Goal: Task Accomplishment & Management: Use online tool/utility

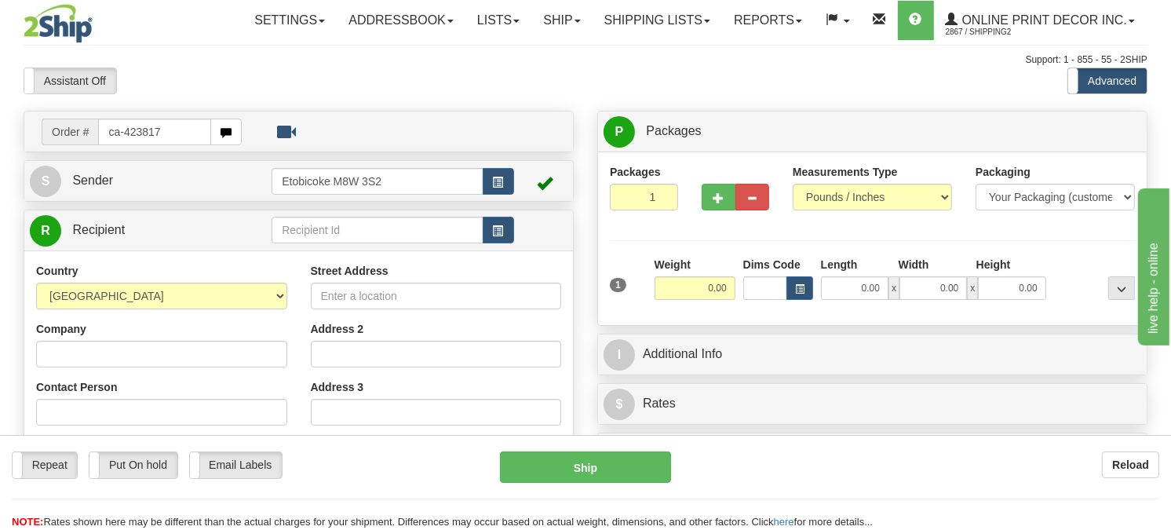
type input "ca-423817"
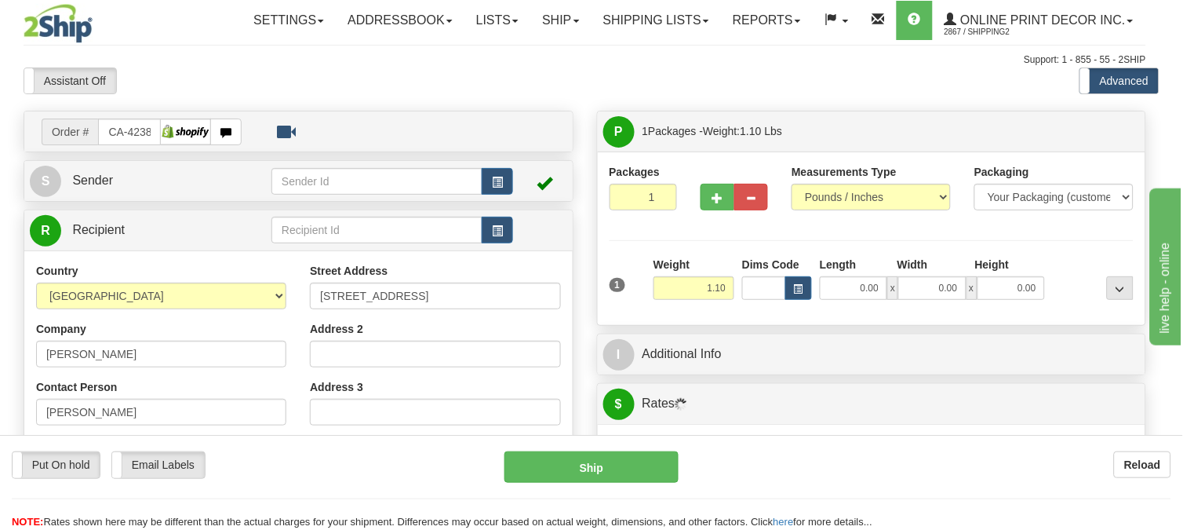
type input "LASALLE"
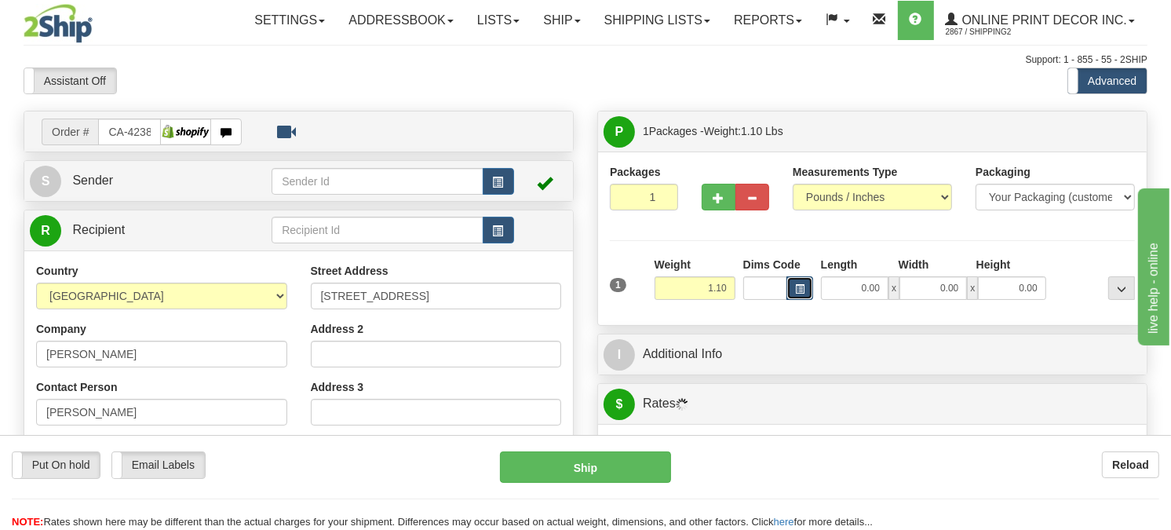
click at [797, 300] on button "button" at bounding box center [799, 288] width 27 height 24
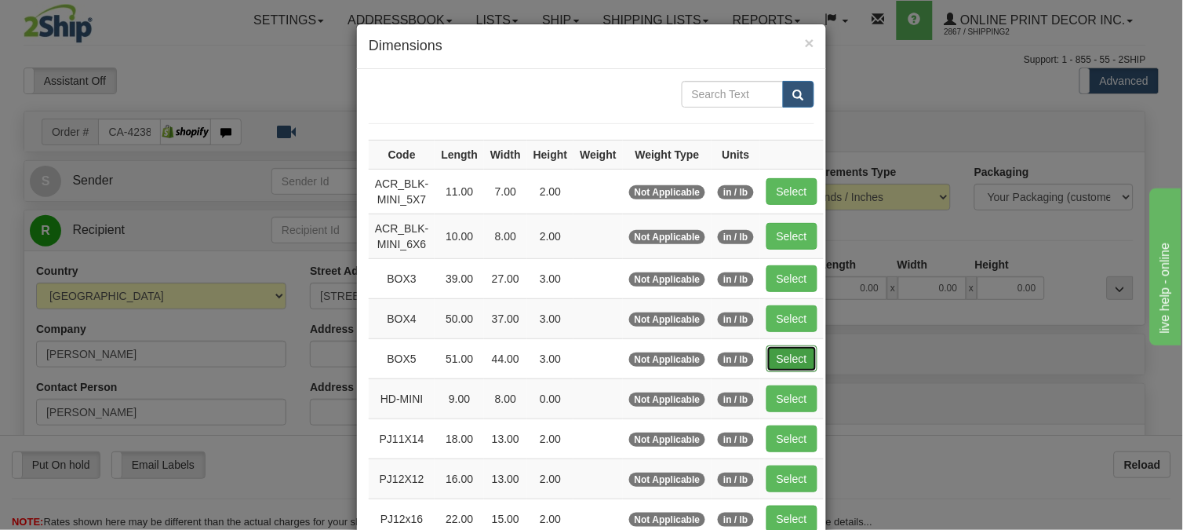
click at [767, 348] on button "Select" at bounding box center [792, 358] width 51 height 27
type input "BOX5"
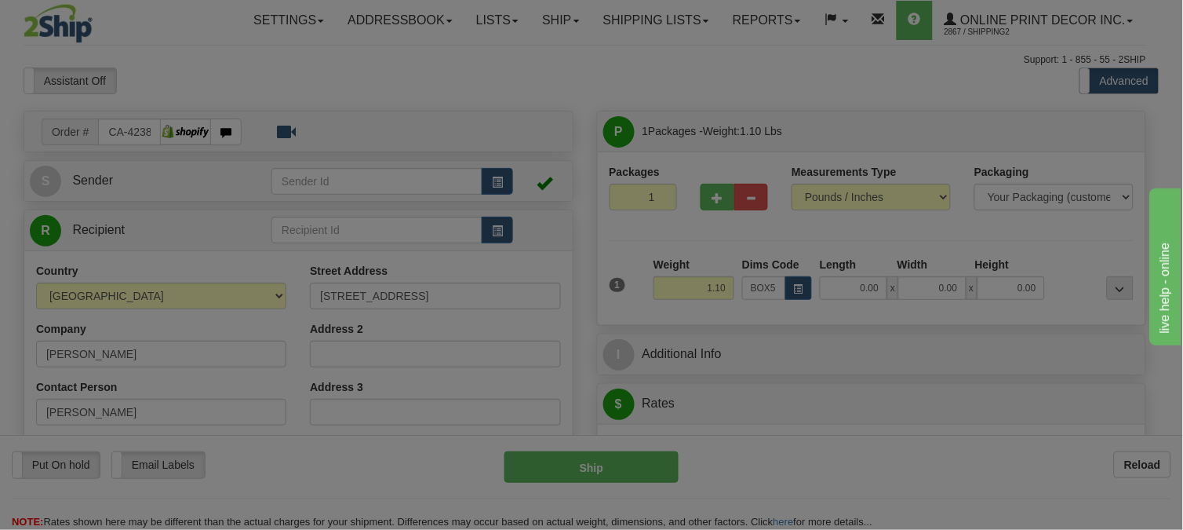
type input "51.00"
type input "44.00"
type input "3.00"
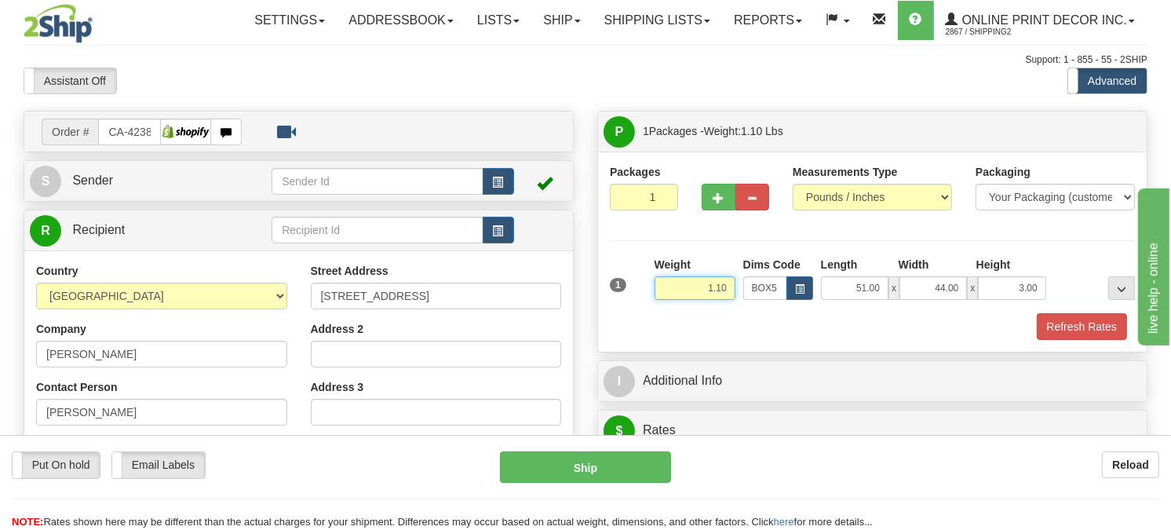
drag, startPoint x: 728, startPoint y: 331, endPoint x: 648, endPoint y: 331, distance: 80.0
click at [648, 312] on div "1 Weight 1.10 Dims Code BOX5" at bounding box center [872, 285] width 533 height 56
type input "17.98"
click at [1099, 340] on button "Refresh Rates" at bounding box center [1082, 326] width 90 height 27
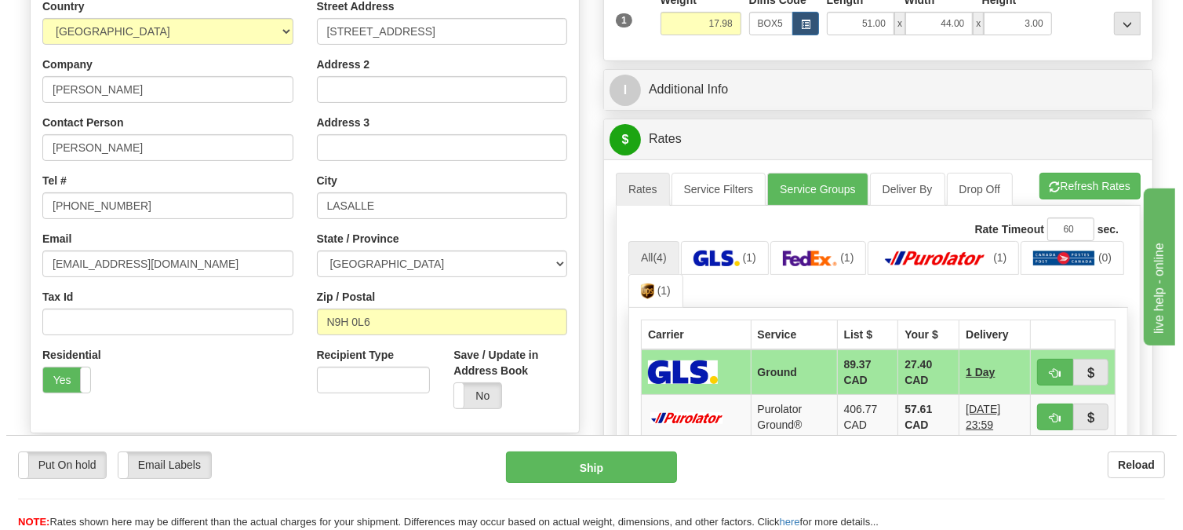
scroll to position [348, 0]
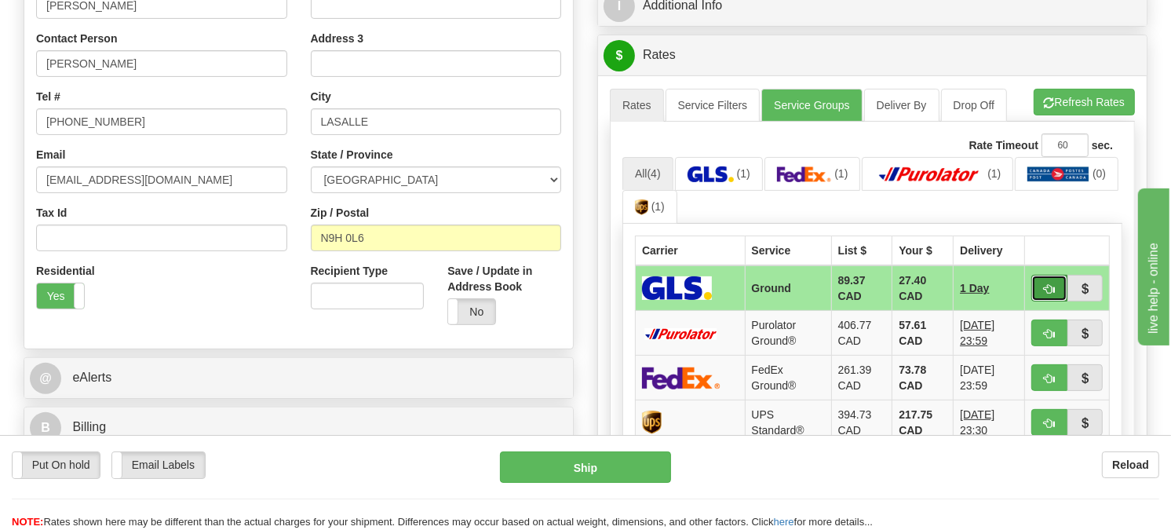
click at [1041, 301] on button "button" at bounding box center [1049, 288] width 36 height 27
type input "1"
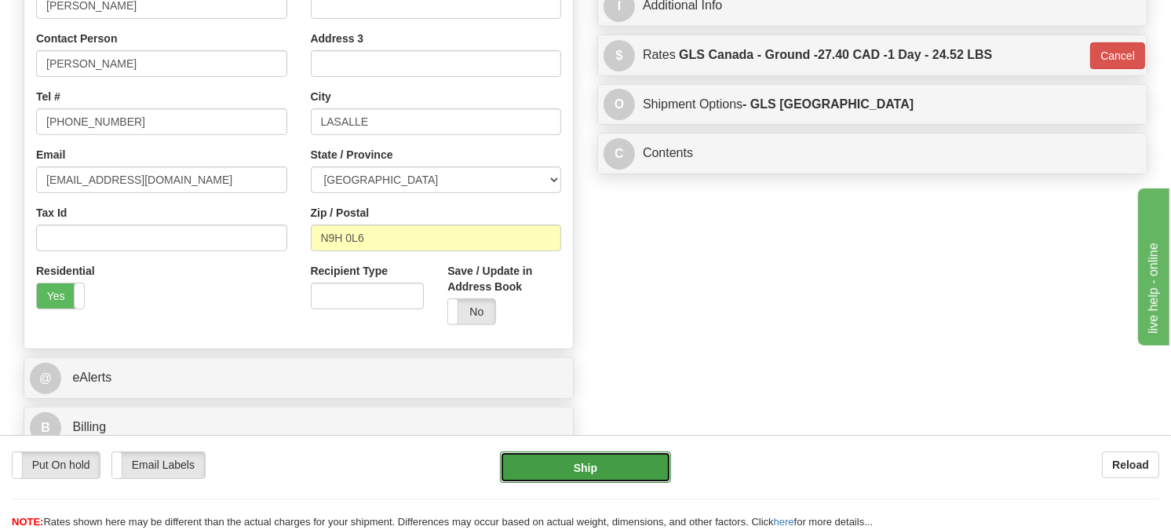
click at [538, 452] on button "Ship" at bounding box center [586, 466] width 172 height 31
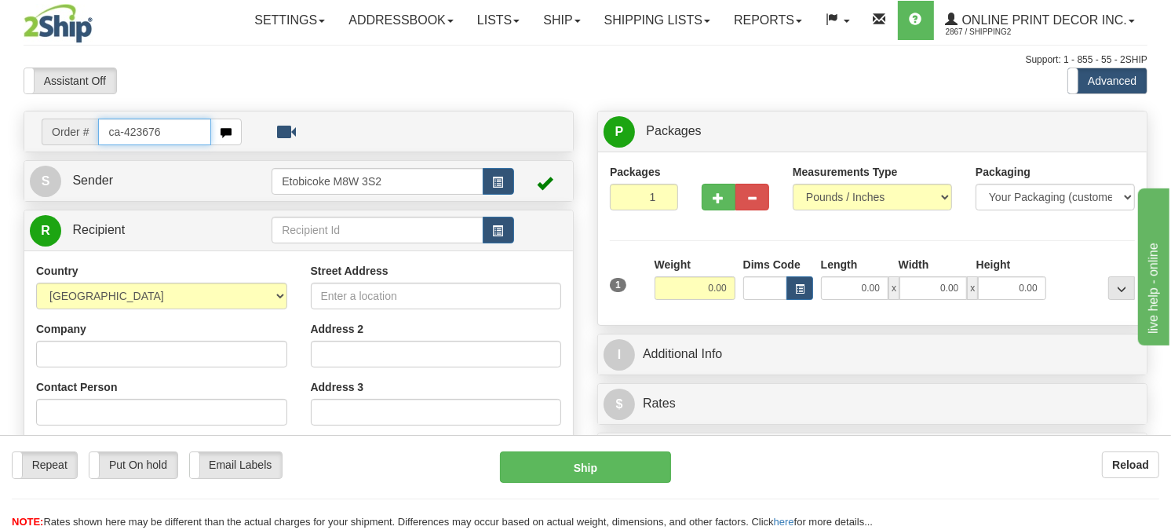
type input "ca-423676"
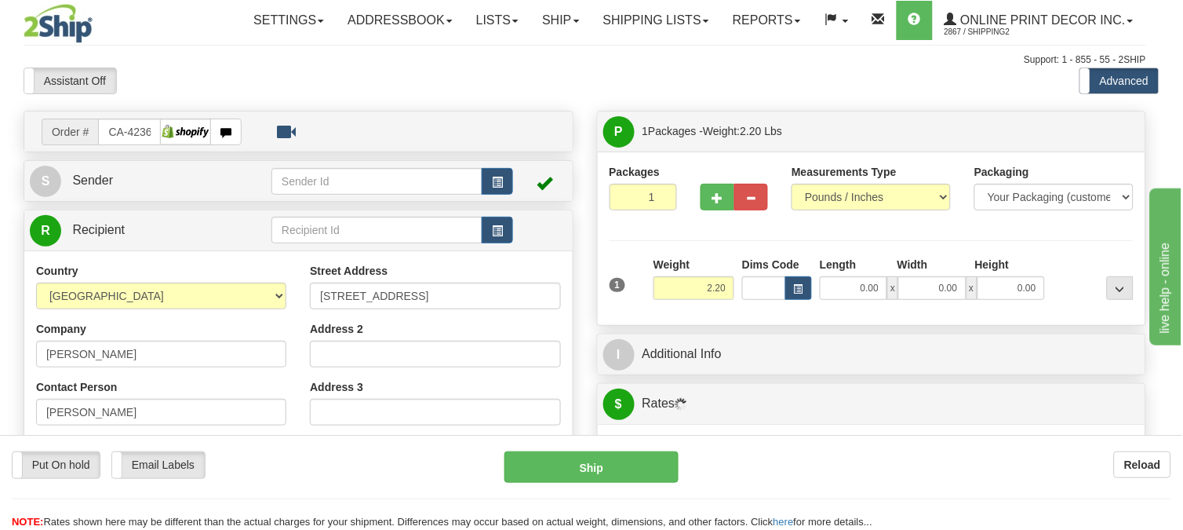
type input "WATERLOO"
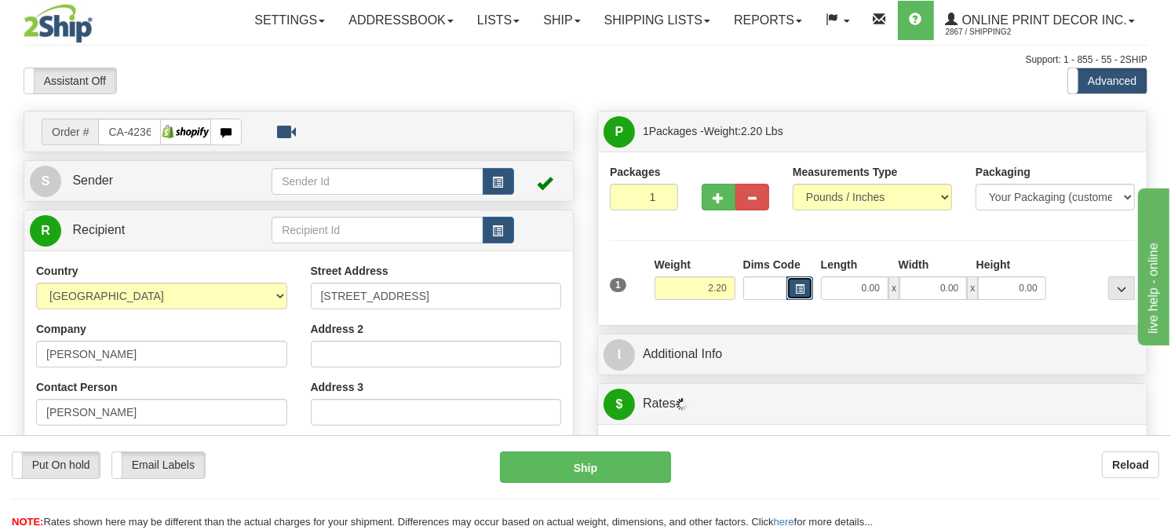
click at [796, 300] on button "button" at bounding box center [799, 288] width 27 height 24
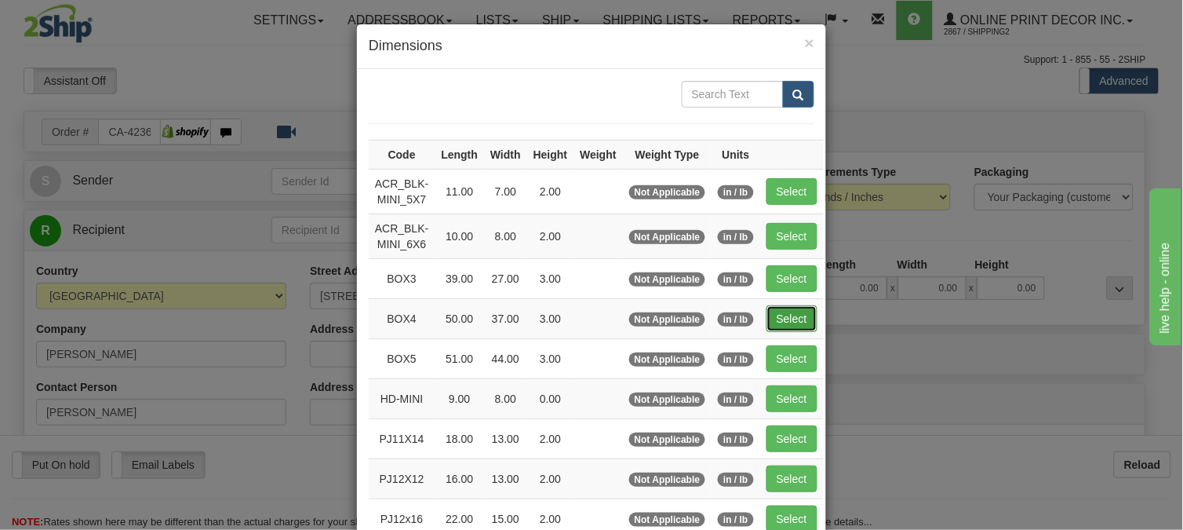
click at [778, 320] on button "Select" at bounding box center [792, 318] width 51 height 27
type input "BOX4"
type input "50.00"
type input "37.00"
type input "3.00"
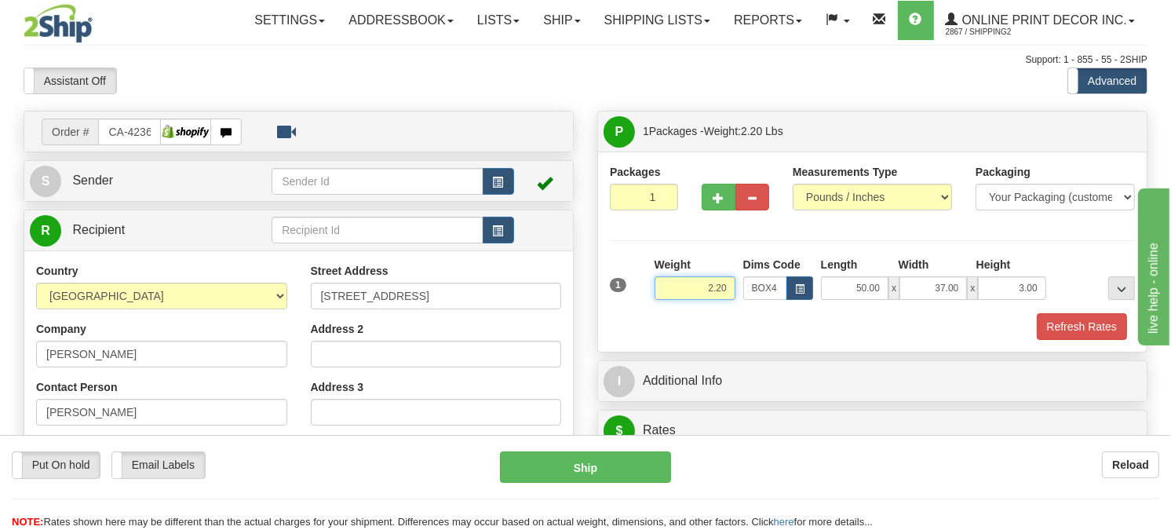
drag, startPoint x: 730, startPoint y: 324, endPoint x: 642, endPoint y: 325, distance: 87.9
click at [642, 312] on div "1 Weight 2.20 Dims Code BOX4" at bounding box center [872, 285] width 533 height 56
type input "17.98"
click at [1054, 340] on button "Refresh Rates" at bounding box center [1082, 326] width 90 height 27
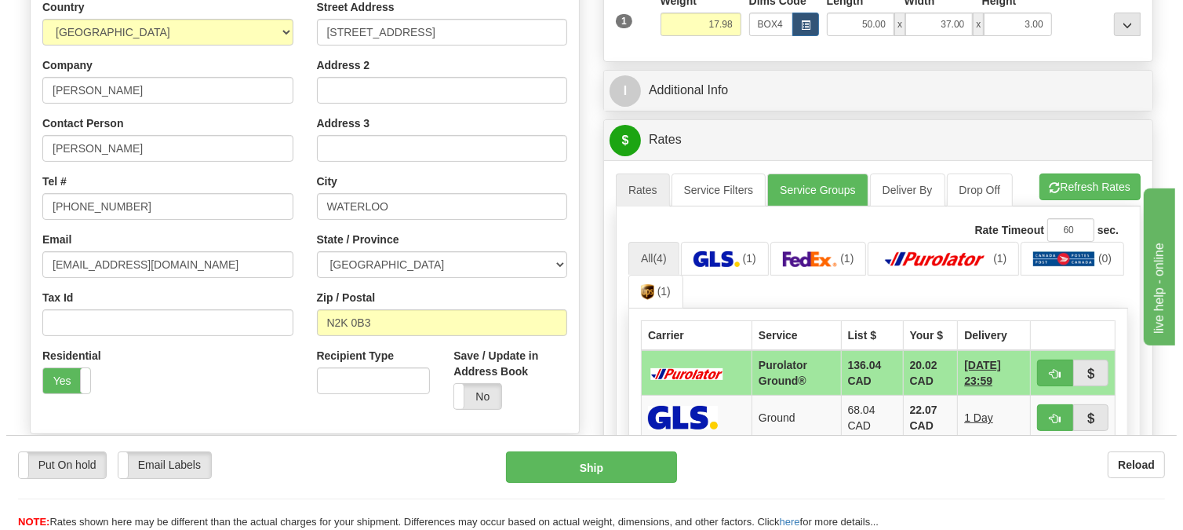
scroll to position [348, 0]
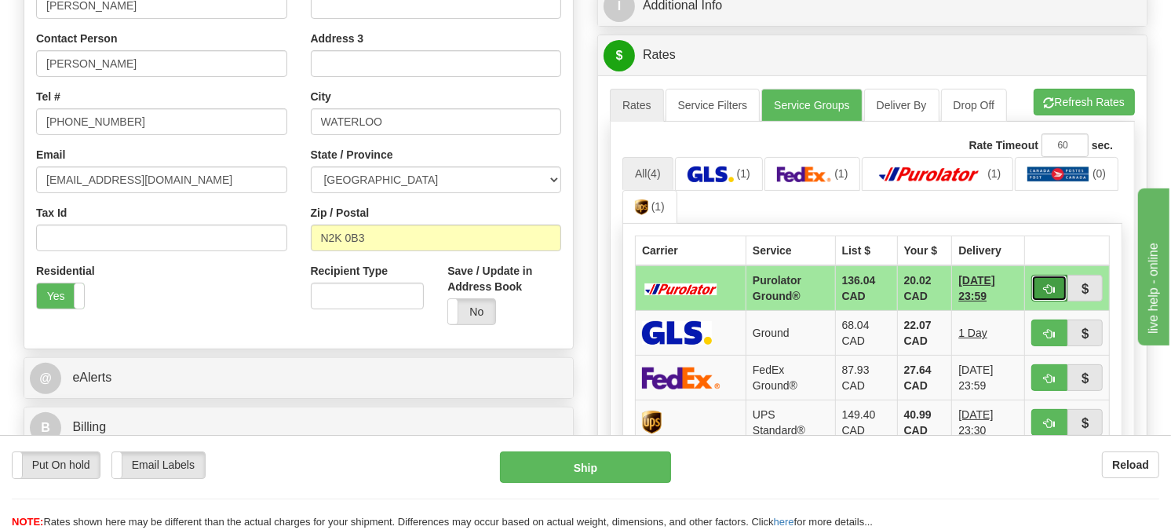
click at [1038, 301] on button "button" at bounding box center [1049, 288] width 36 height 27
type input "260"
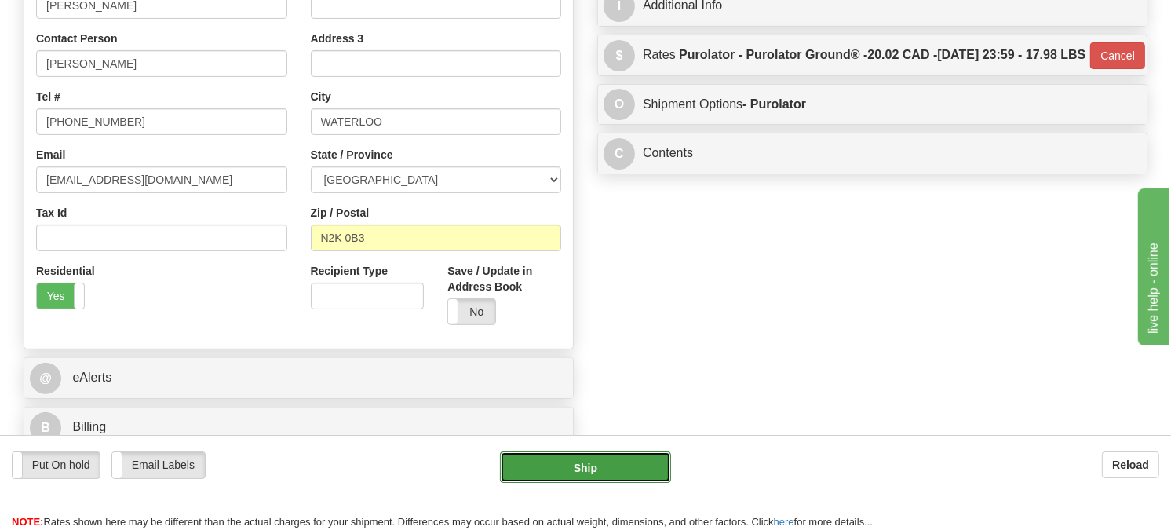
click at [578, 465] on button "Ship" at bounding box center [586, 466] width 172 height 31
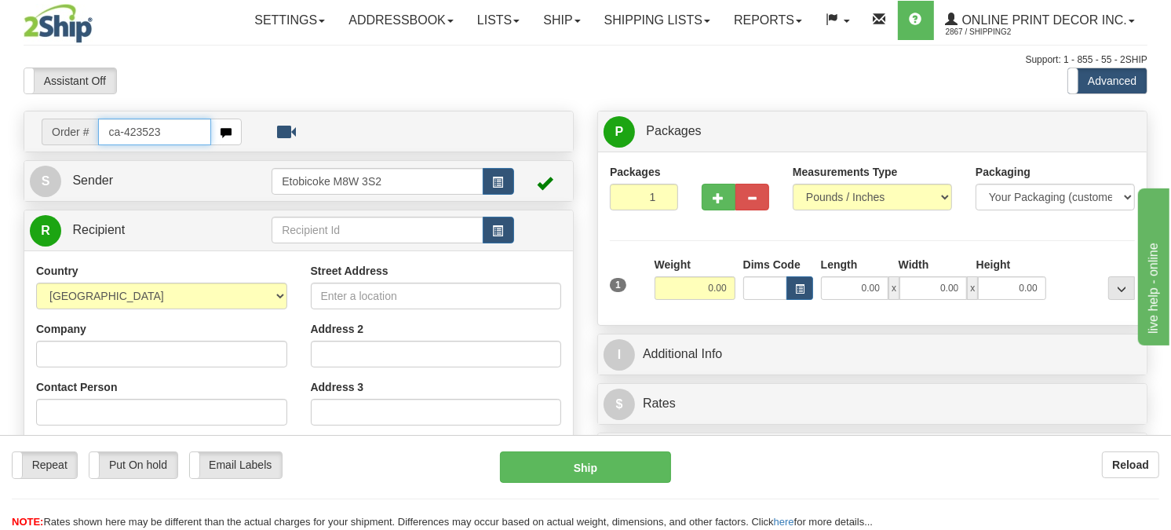
type input "ca-423523"
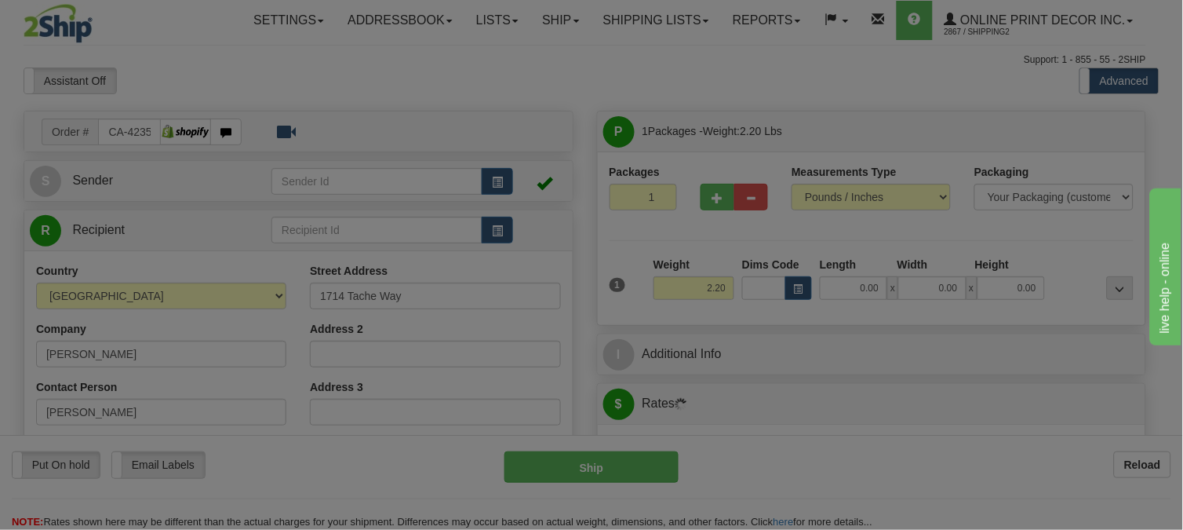
type input "ORLEANS"
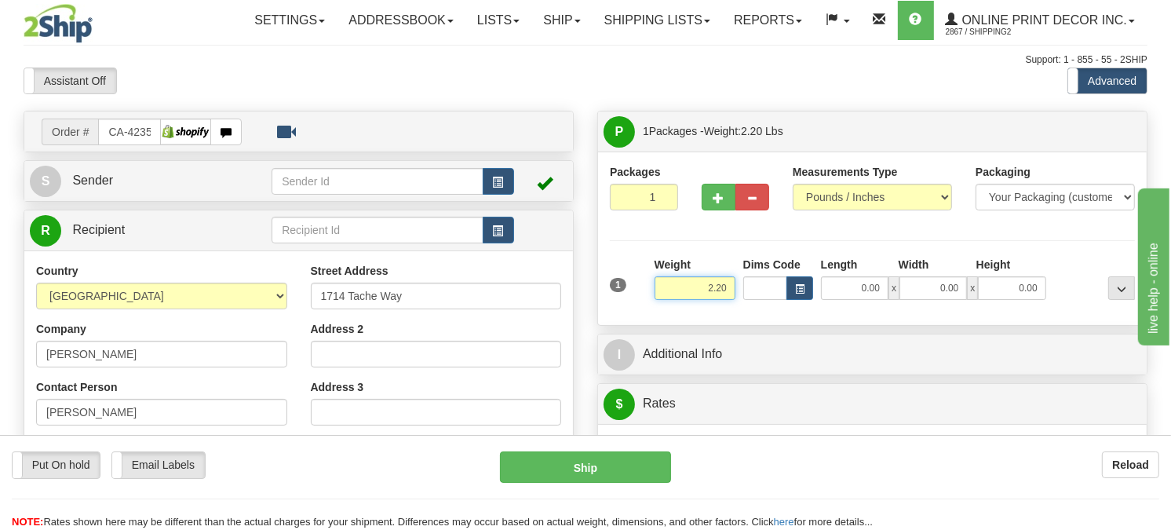
drag, startPoint x: 731, startPoint y: 319, endPoint x: 645, endPoint y: 320, distance: 85.5
click at [645, 312] on div "1 Weight 2.20 Dims Code 0.00" at bounding box center [872, 285] width 533 height 56
type input "17.98"
click at [804, 300] on button "button" at bounding box center [799, 288] width 27 height 24
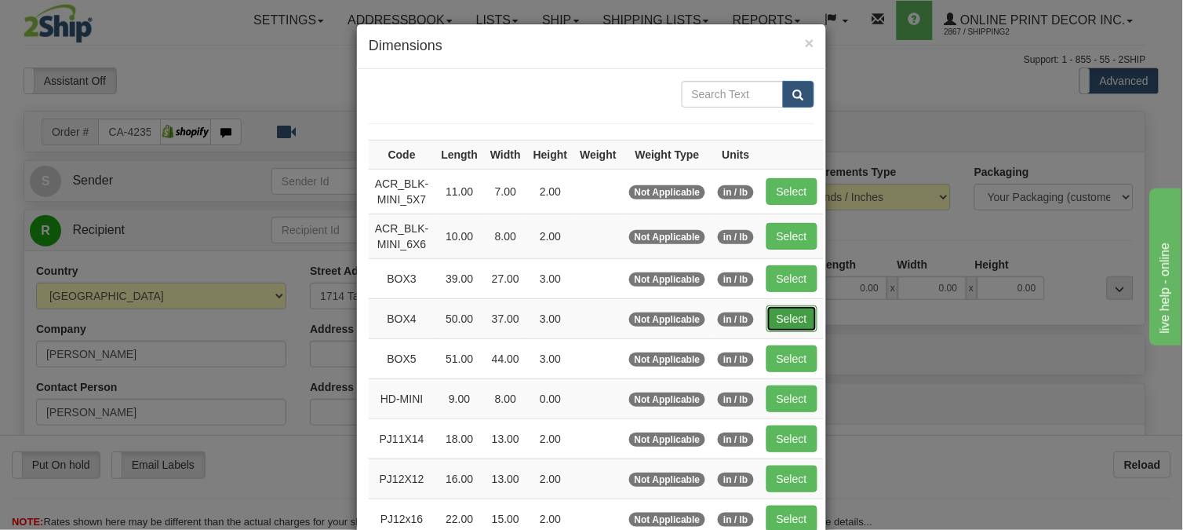
click at [790, 328] on button "Select" at bounding box center [792, 318] width 51 height 27
type input "BOX4"
type input "50.00"
type input "37.00"
type input "3.00"
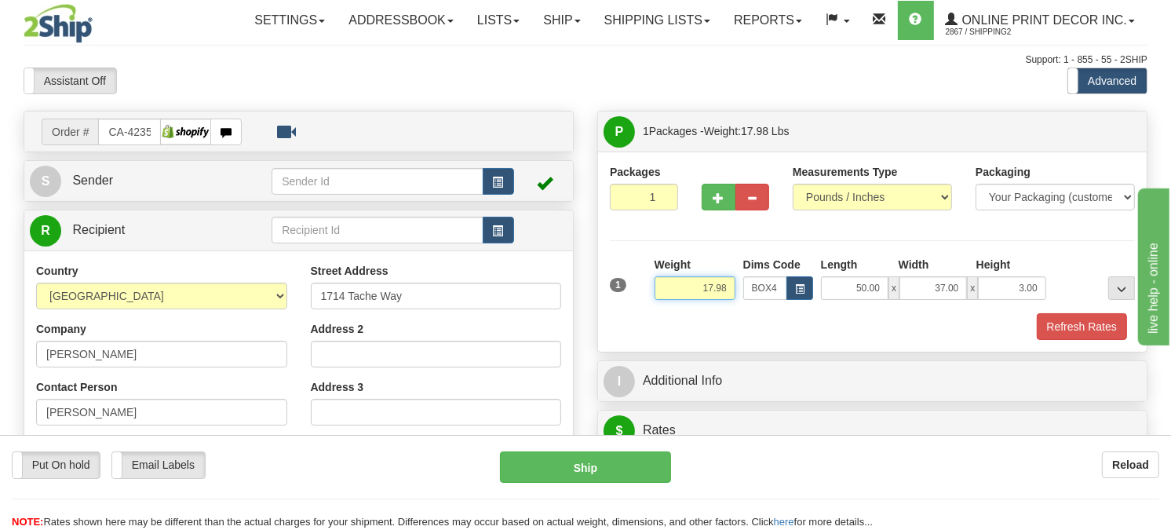
click at [713, 300] on input "17.98" at bounding box center [694, 288] width 81 height 24
type input "16.98"
click at [714, 203] on span "button" at bounding box center [718, 198] width 11 height 10
radio input "true"
type input "2"
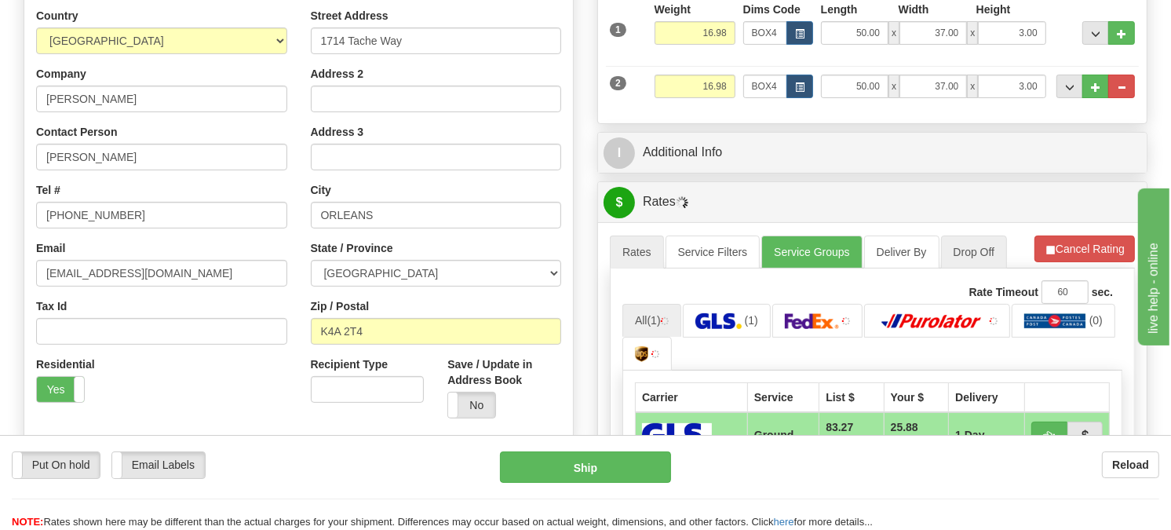
scroll to position [261, 0]
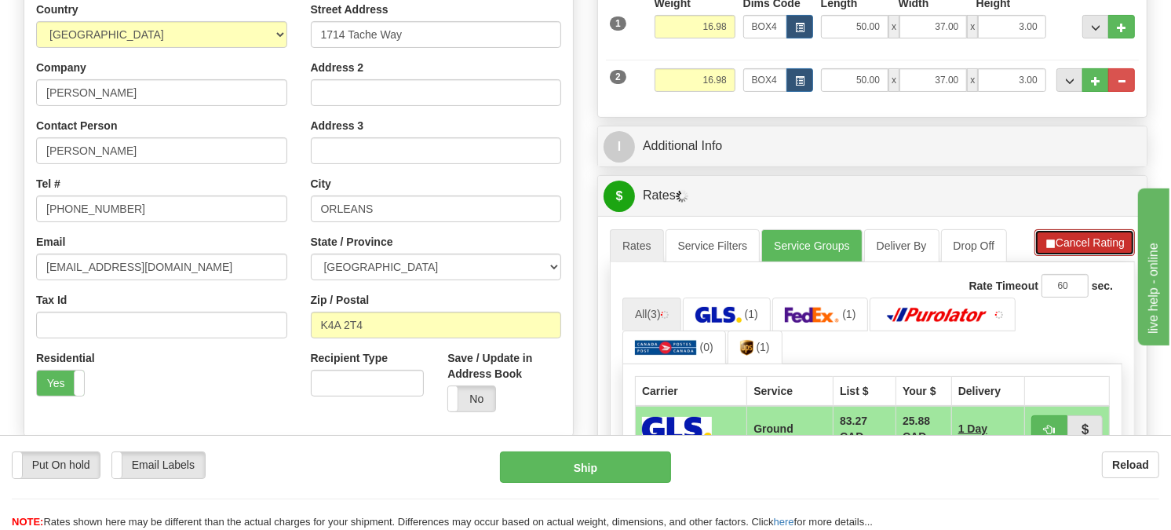
click at [1053, 256] on button "Cancel Rating" at bounding box center [1084, 242] width 100 height 27
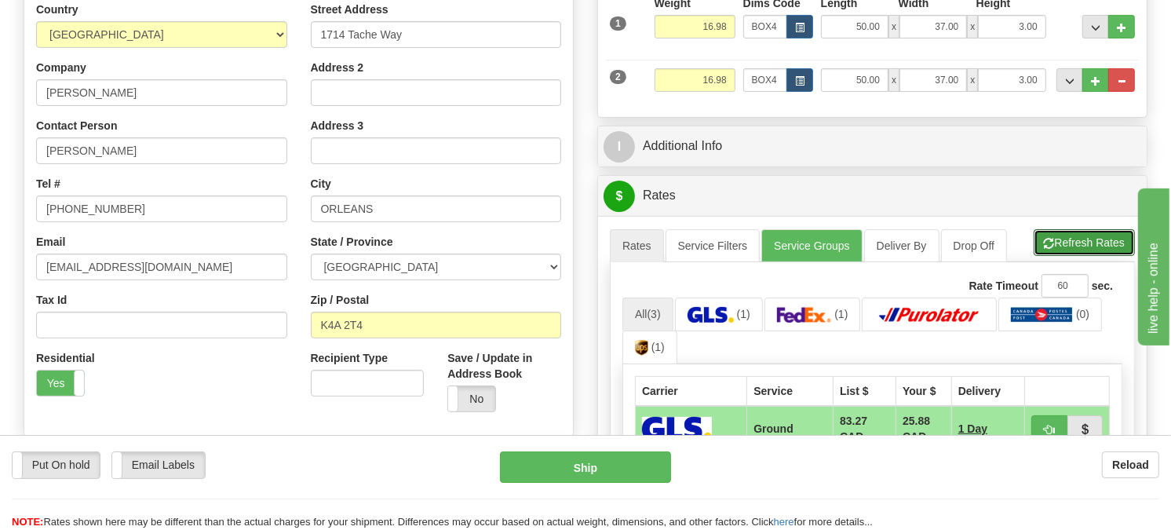
click at [1053, 256] on button "Refresh Rates" at bounding box center [1083, 242] width 101 height 27
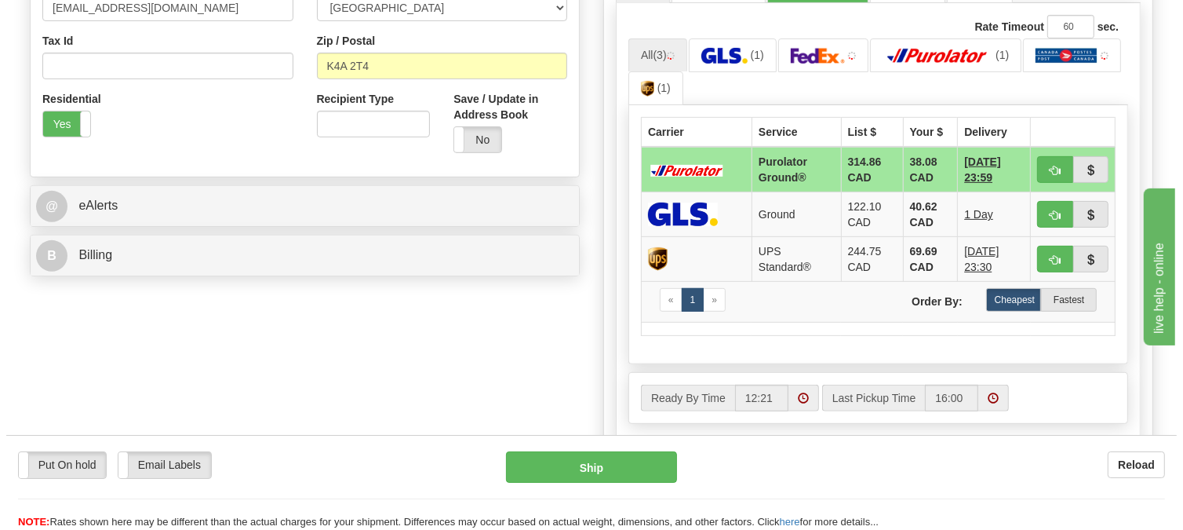
scroll to position [523, 0]
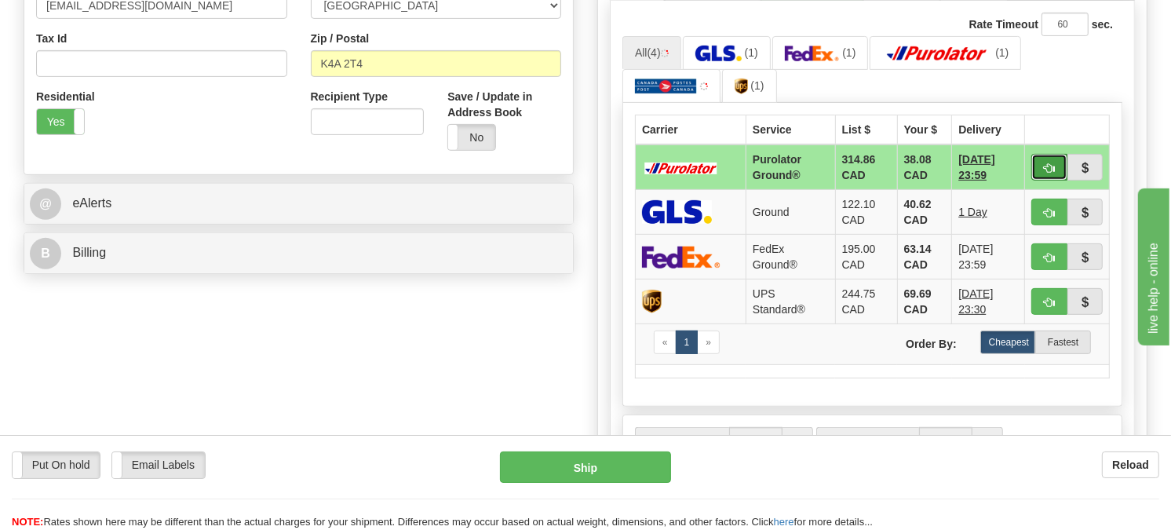
click at [1033, 180] on button "button" at bounding box center [1049, 167] width 36 height 27
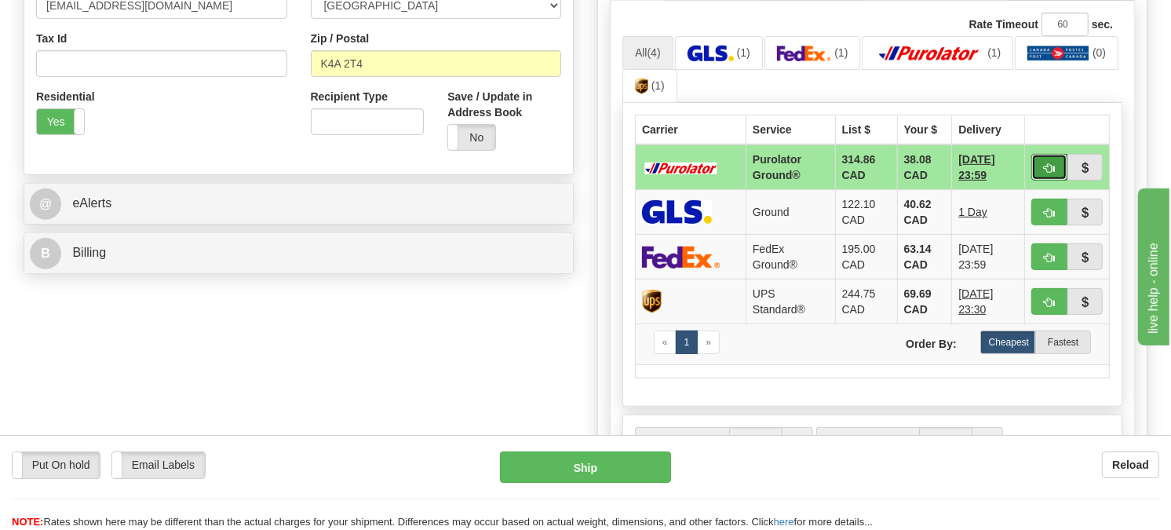
click at [1044, 180] on button "button" at bounding box center [1049, 167] width 36 height 27
type input "260"
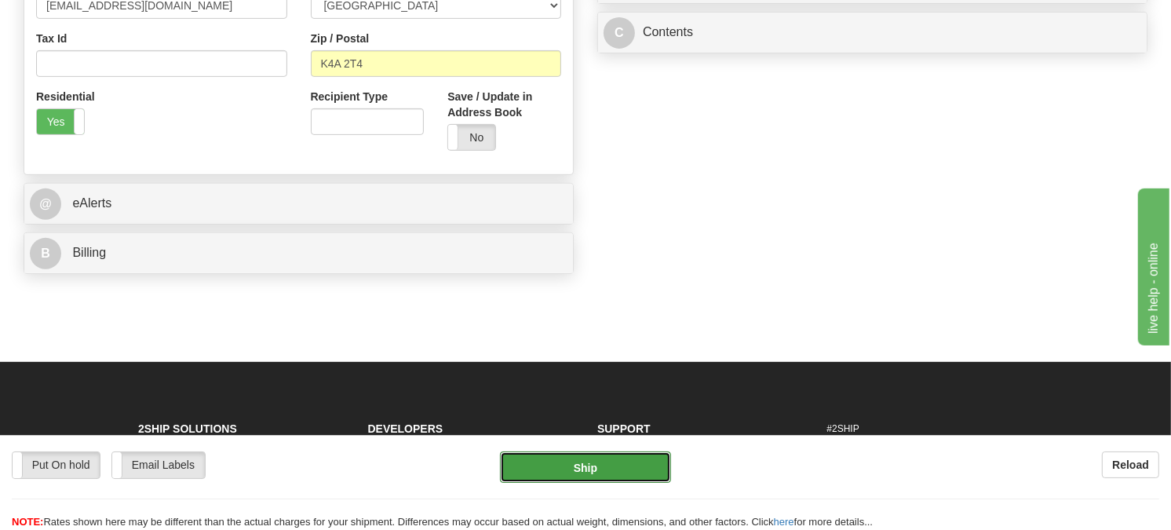
click at [652, 458] on button "Ship" at bounding box center [586, 466] width 172 height 31
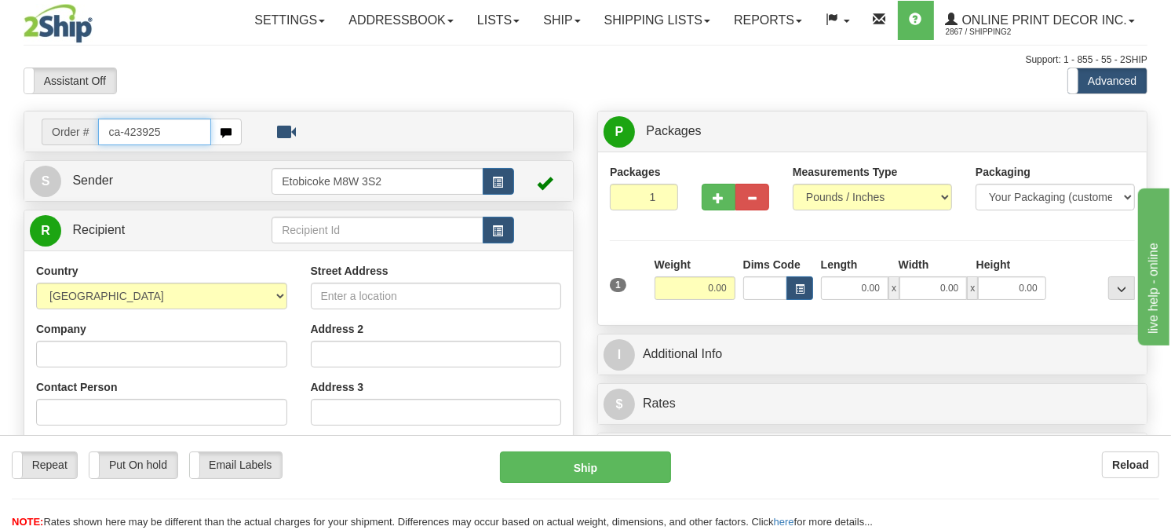
type input "ca-423925"
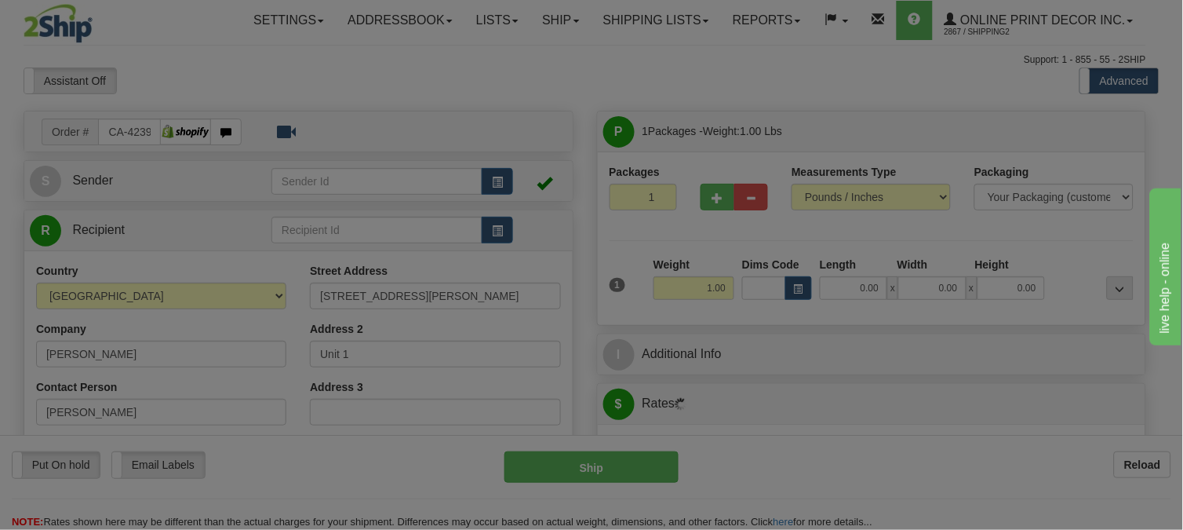
type input "TORONTO"
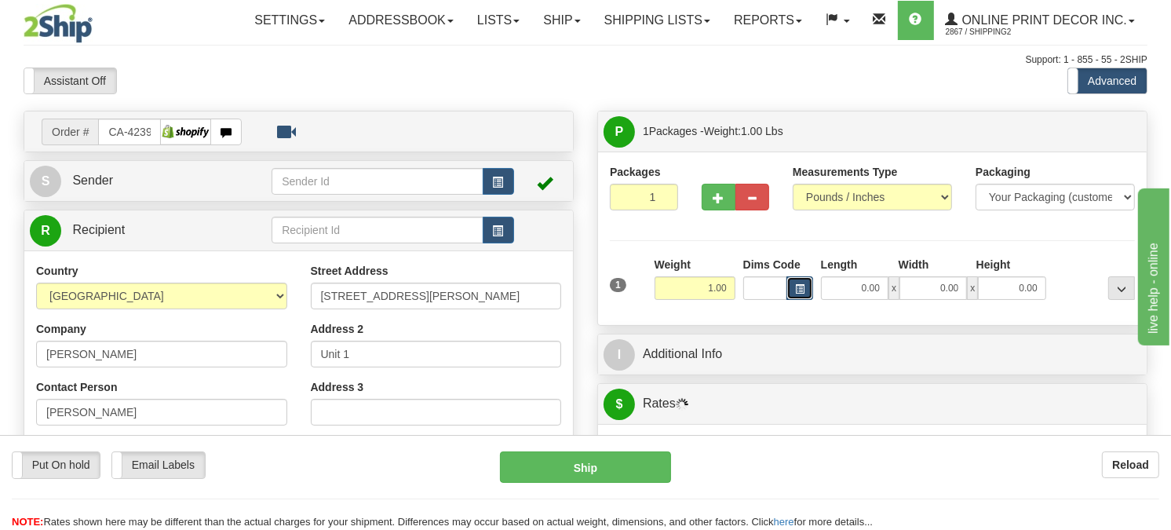
click at [804, 293] on span "button" at bounding box center [799, 289] width 9 height 9
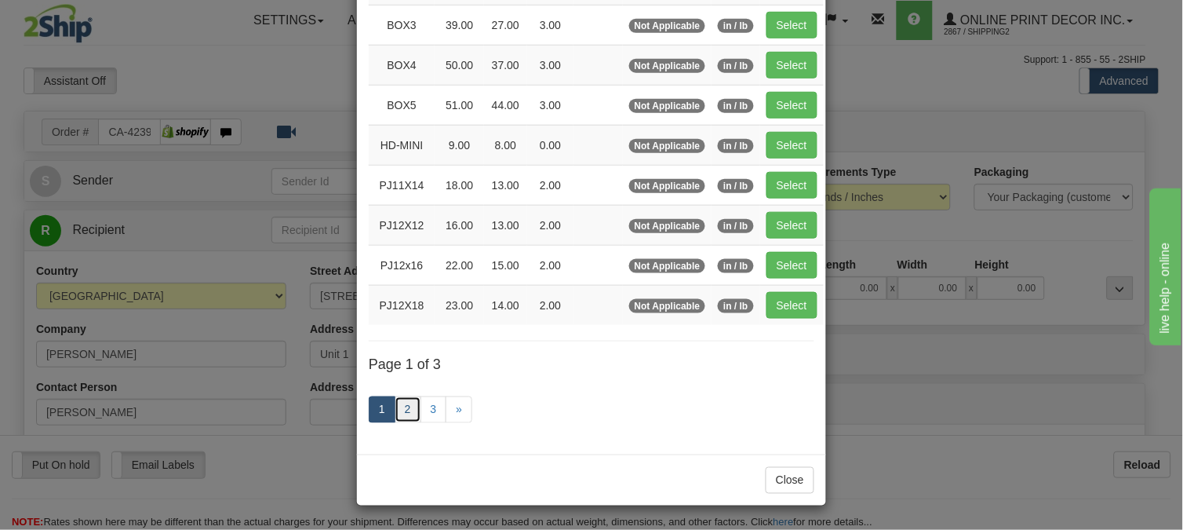
click at [401, 406] on link "2" at bounding box center [408, 409] width 27 height 27
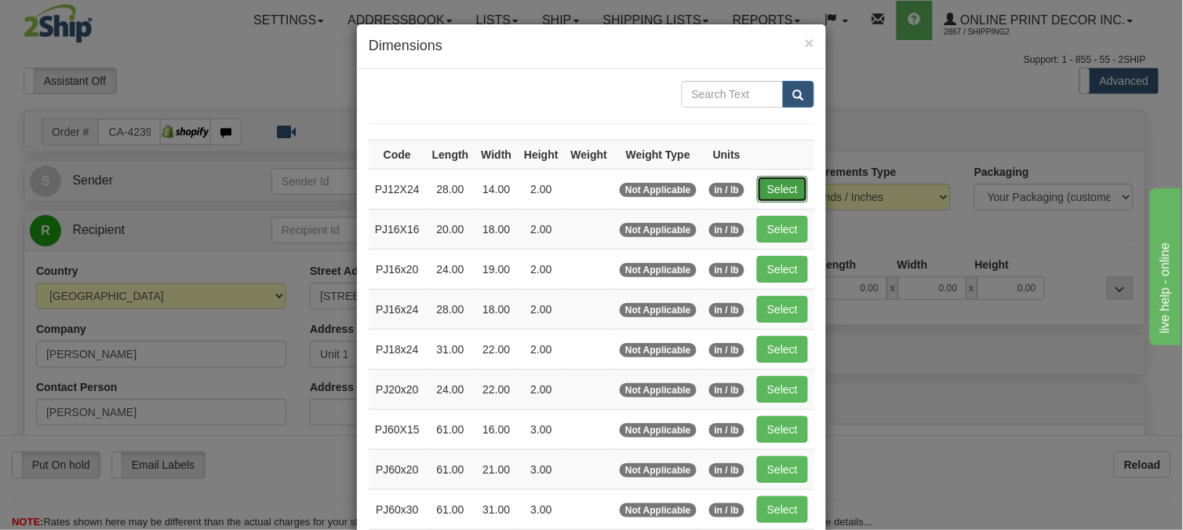
click at [773, 194] on button "Select" at bounding box center [782, 189] width 51 height 27
type input "PJ12X24"
type input "28.00"
type input "14.00"
type input "2.00"
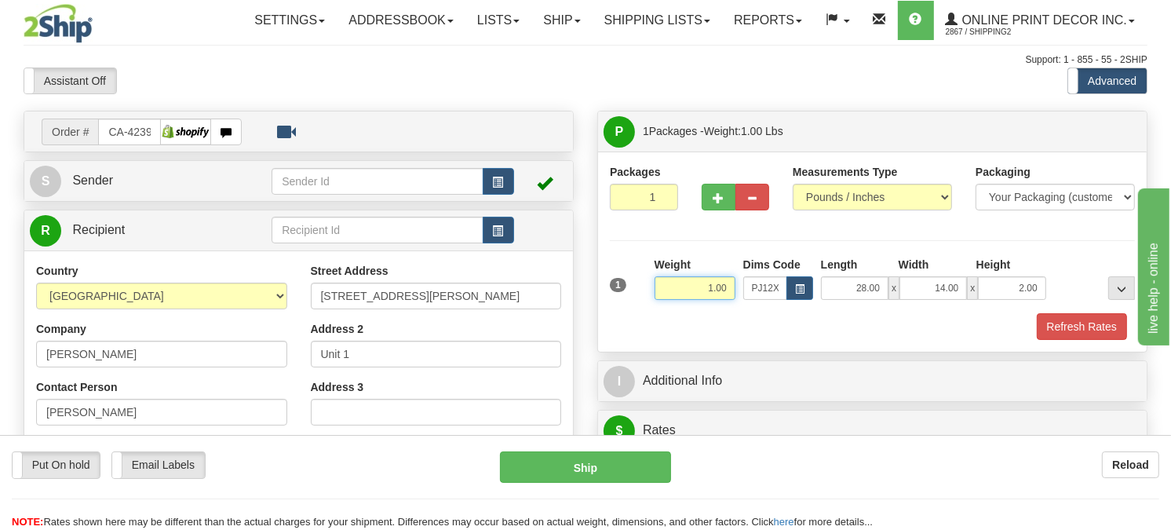
click at [731, 300] on input "1.00" at bounding box center [694, 288] width 81 height 24
click at [1096, 340] on button "Refresh Rates" at bounding box center [1082, 326] width 90 height 27
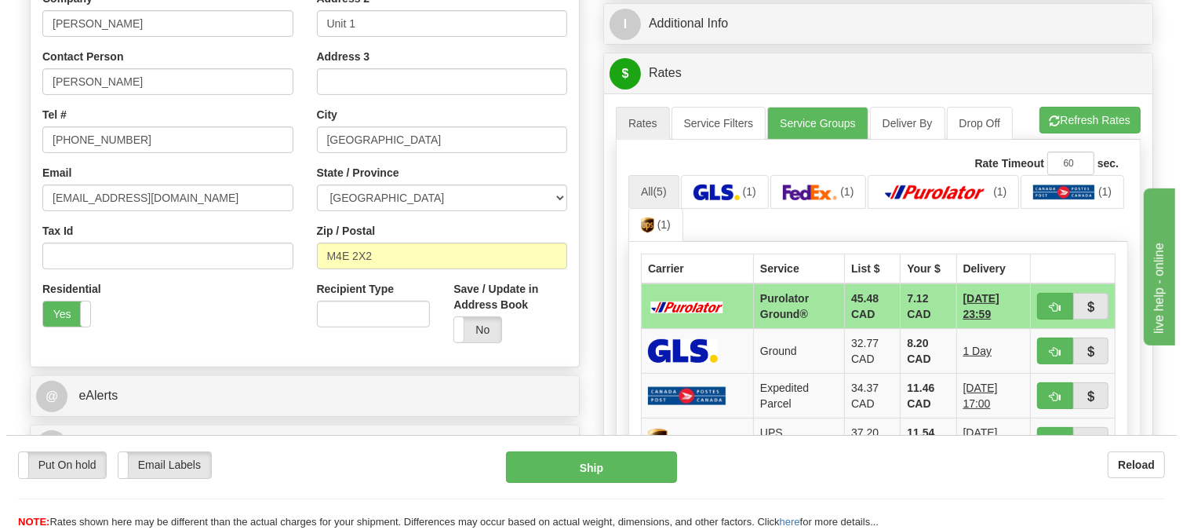
scroll to position [348, 0]
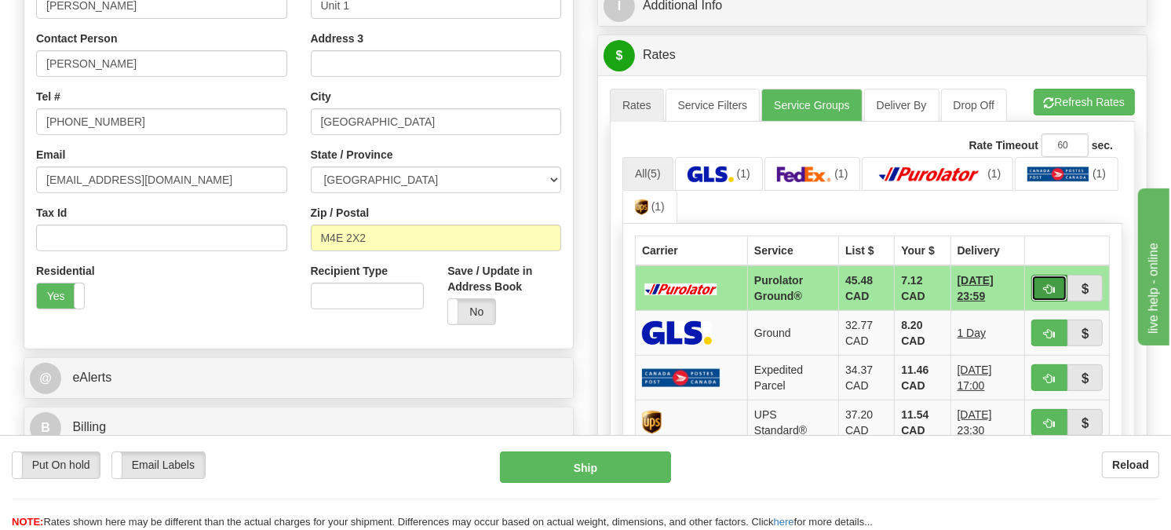
click at [1036, 301] on button "button" at bounding box center [1049, 288] width 36 height 27
type input "260"
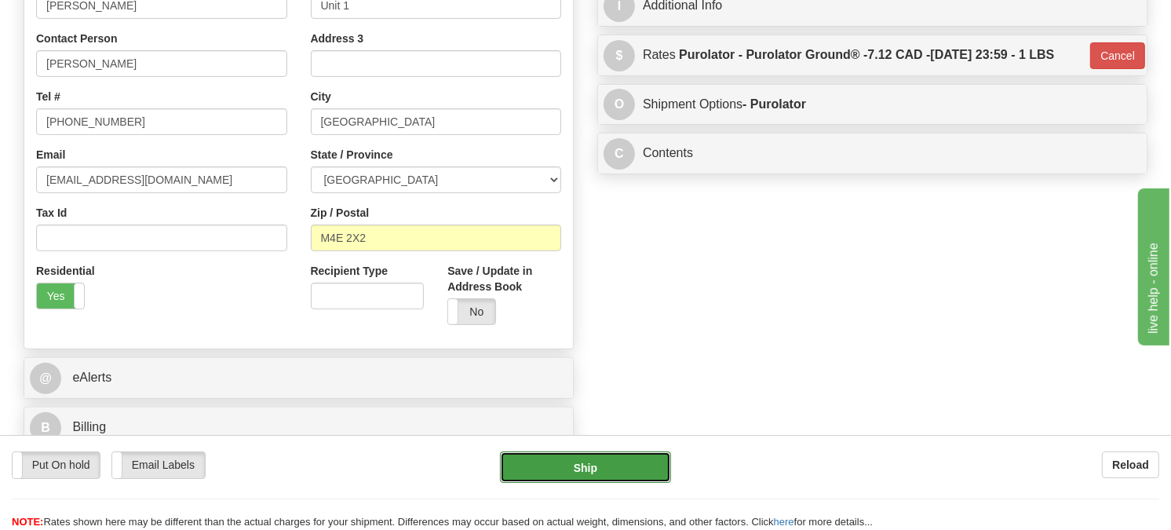
click at [590, 463] on button "Ship" at bounding box center [586, 466] width 172 height 31
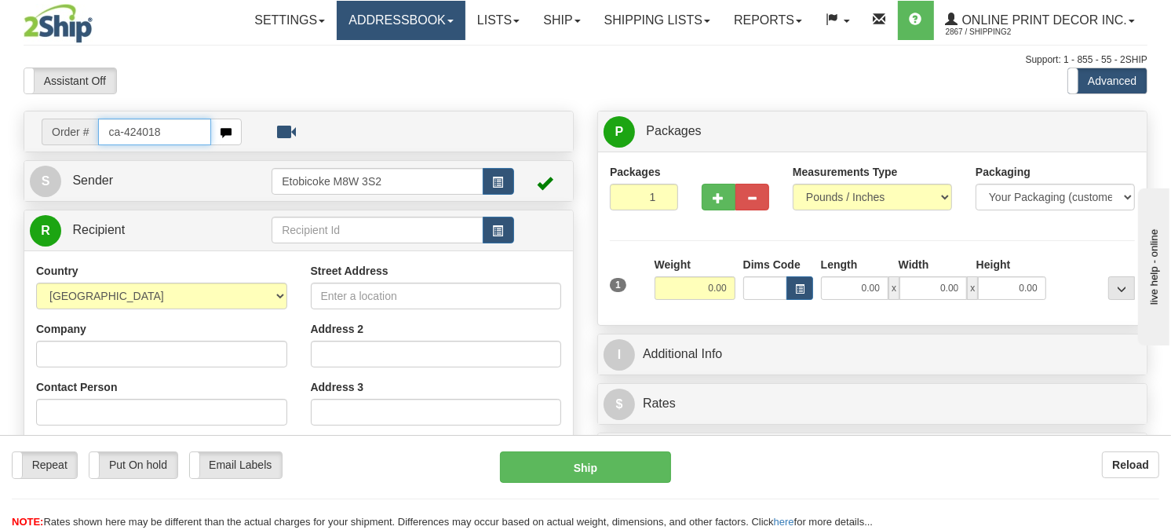
type input "ca-424018"
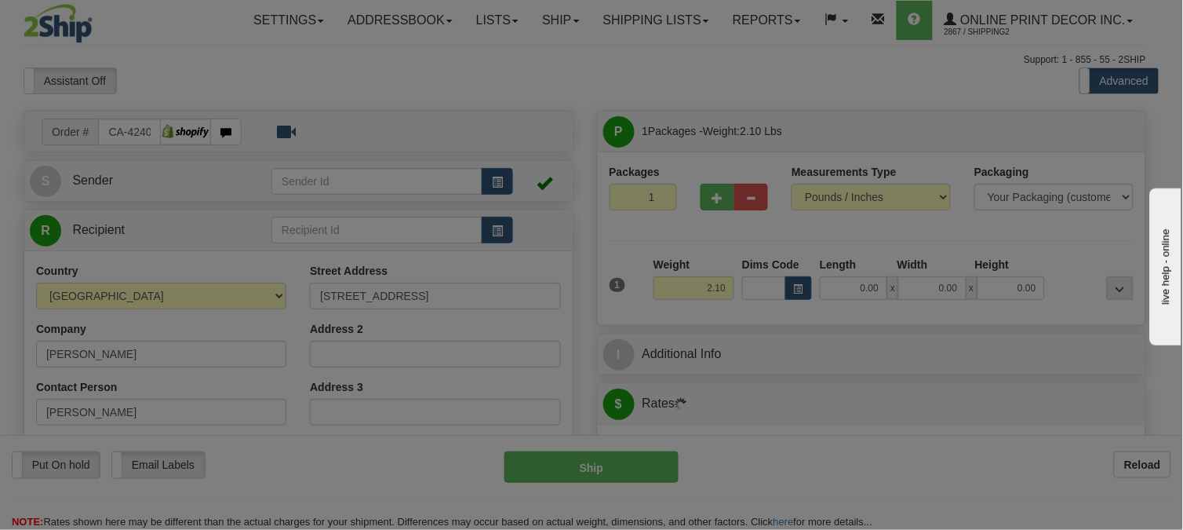
type input "SUDBURY"
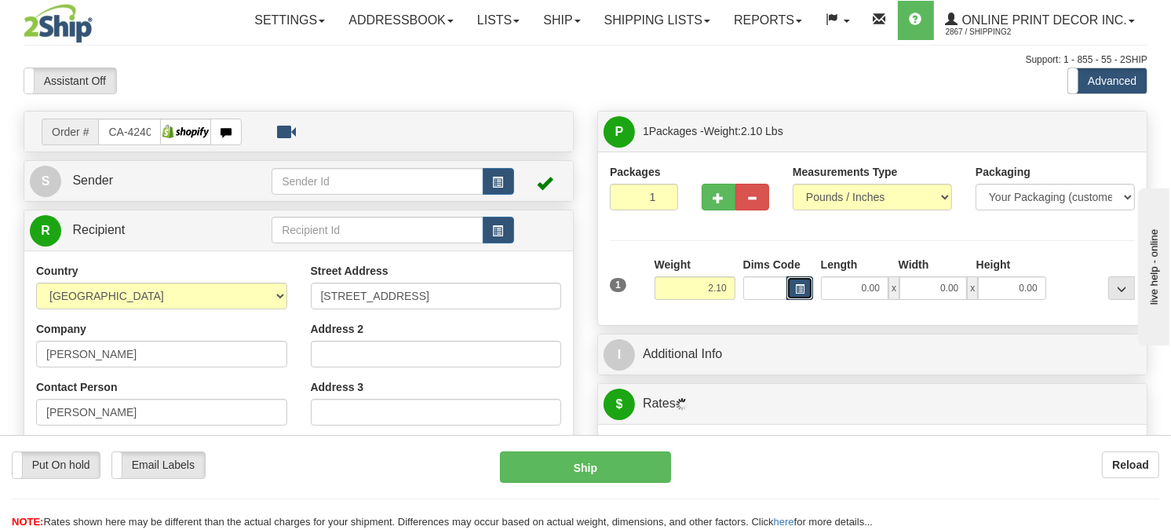
click at [801, 293] on span "button" at bounding box center [799, 289] width 9 height 9
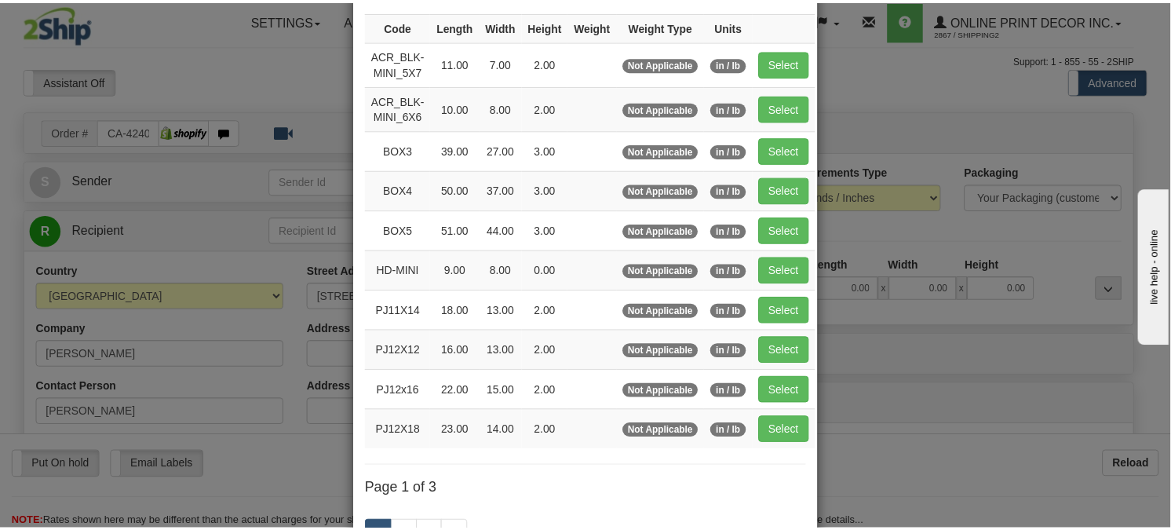
scroll to position [174, 0]
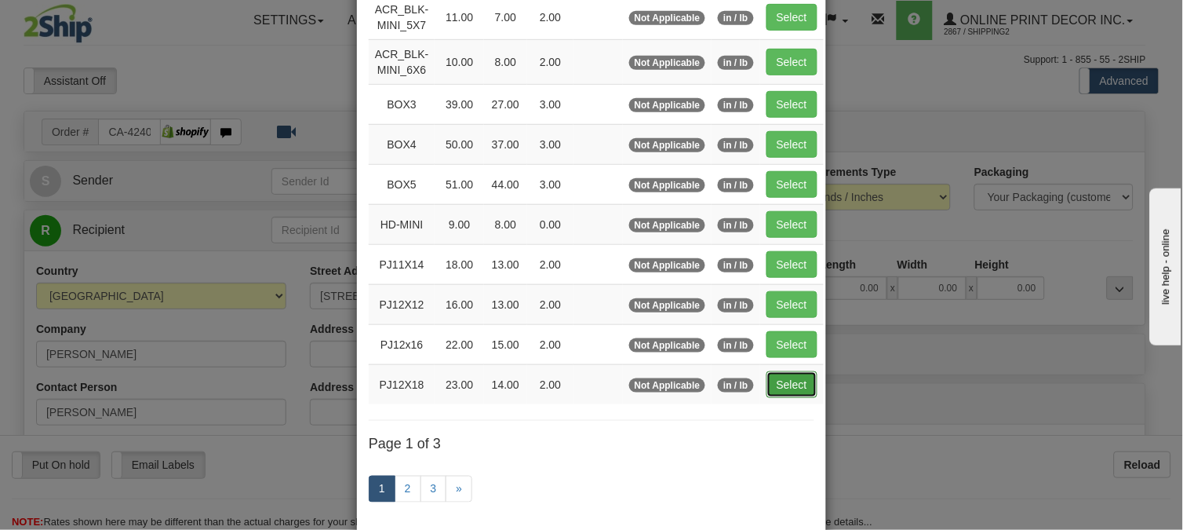
click at [799, 388] on button "Select" at bounding box center [792, 384] width 51 height 27
type input "PJ12X18"
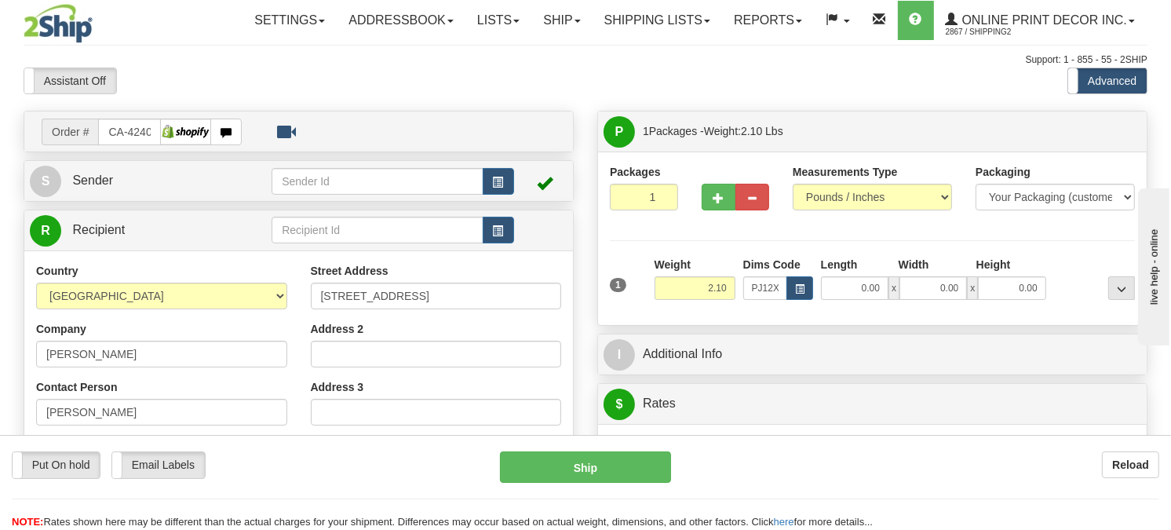
type input "23.00"
type input "14.00"
type input "2.00"
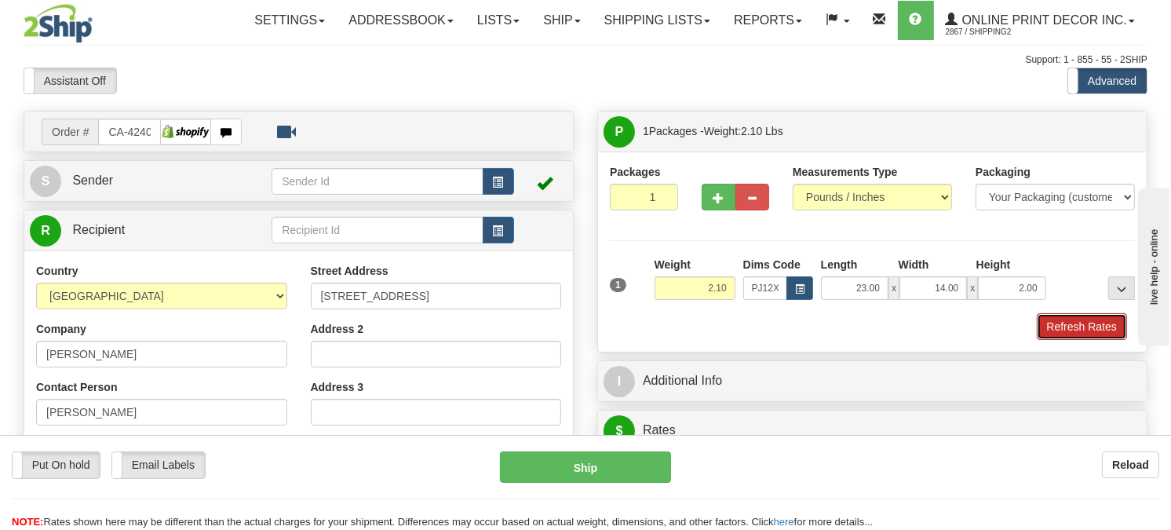
click at [1096, 340] on button "Refresh Rates" at bounding box center [1082, 326] width 90 height 27
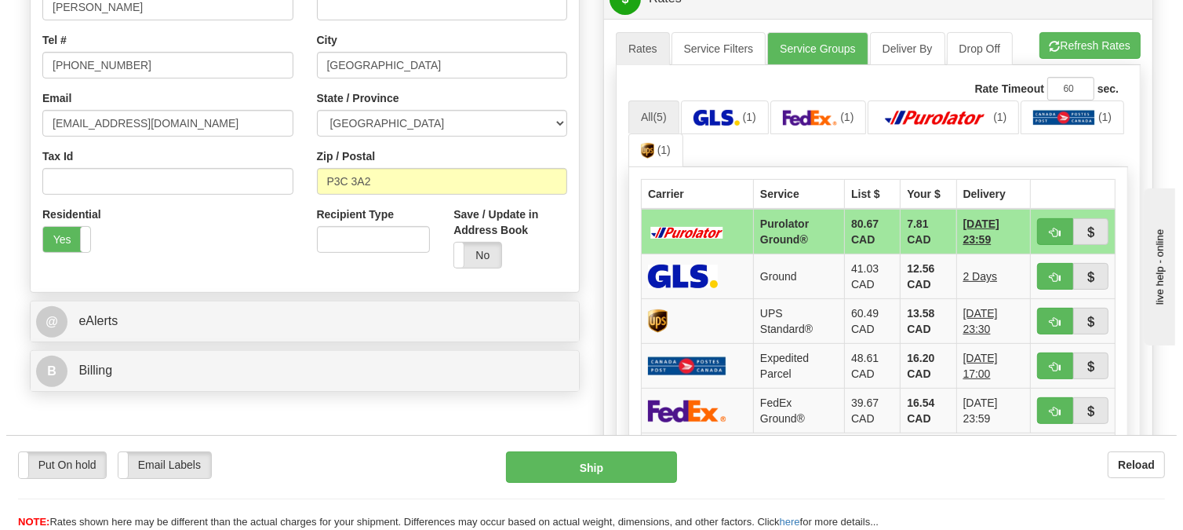
scroll to position [409, 0]
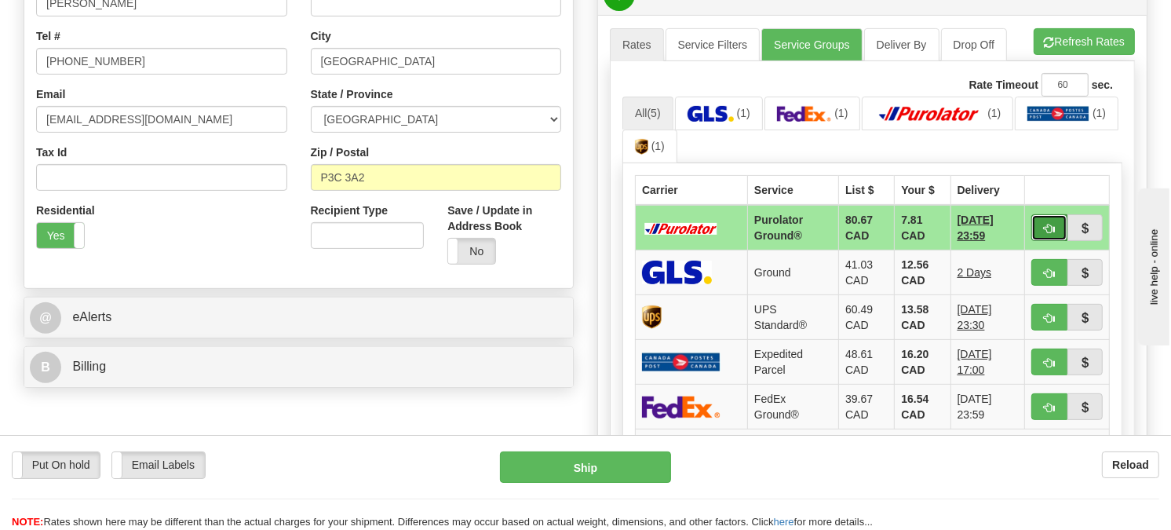
click at [1038, 241] on button "button" at bounding box center [1049, 227] width 36 height 27
type input "260"
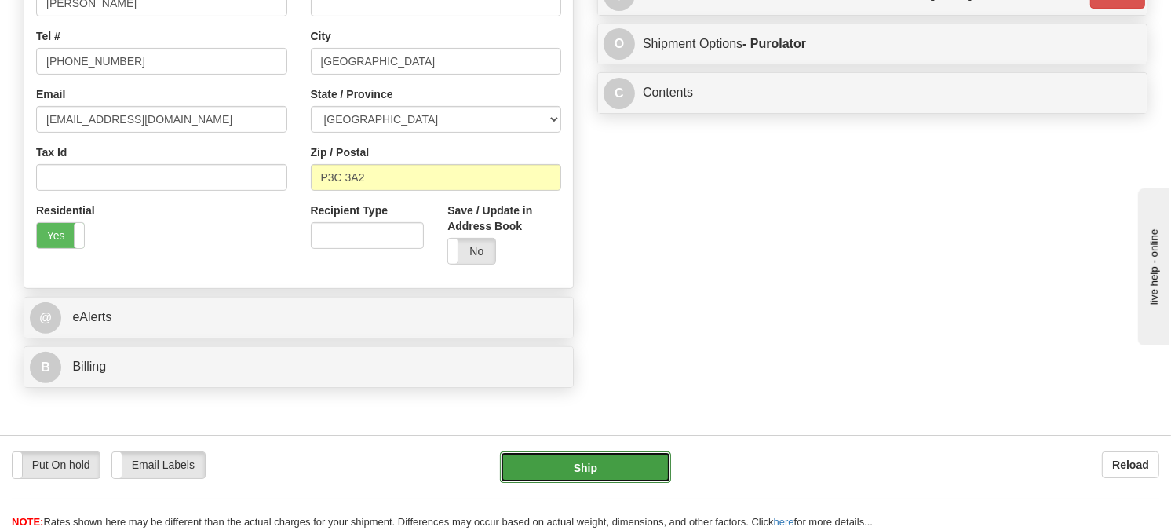
click at [597, 463] on button "Ship" at bounding box center [586, 466] width 172 height 31
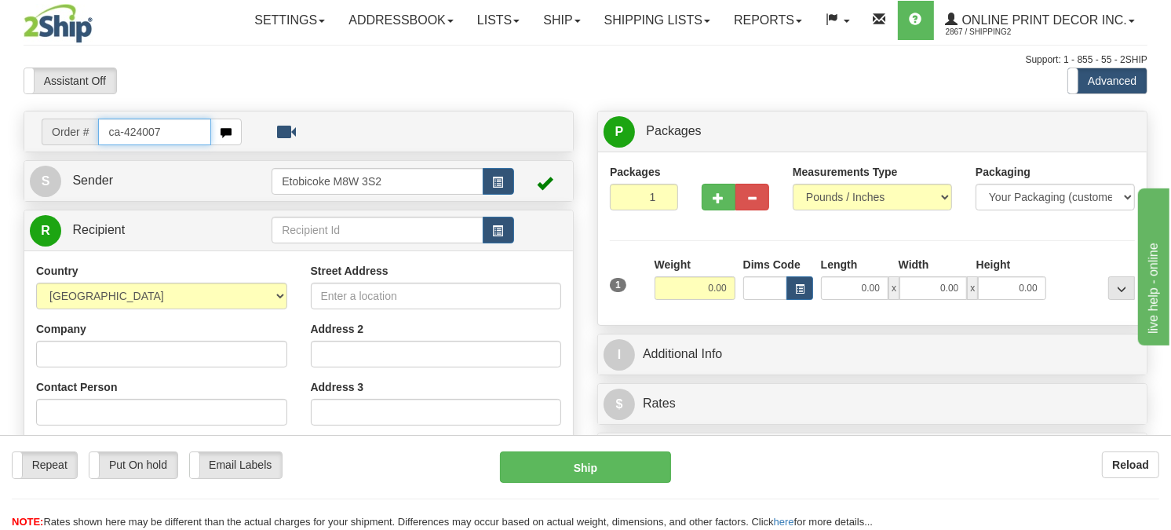
type input "ca-424007"
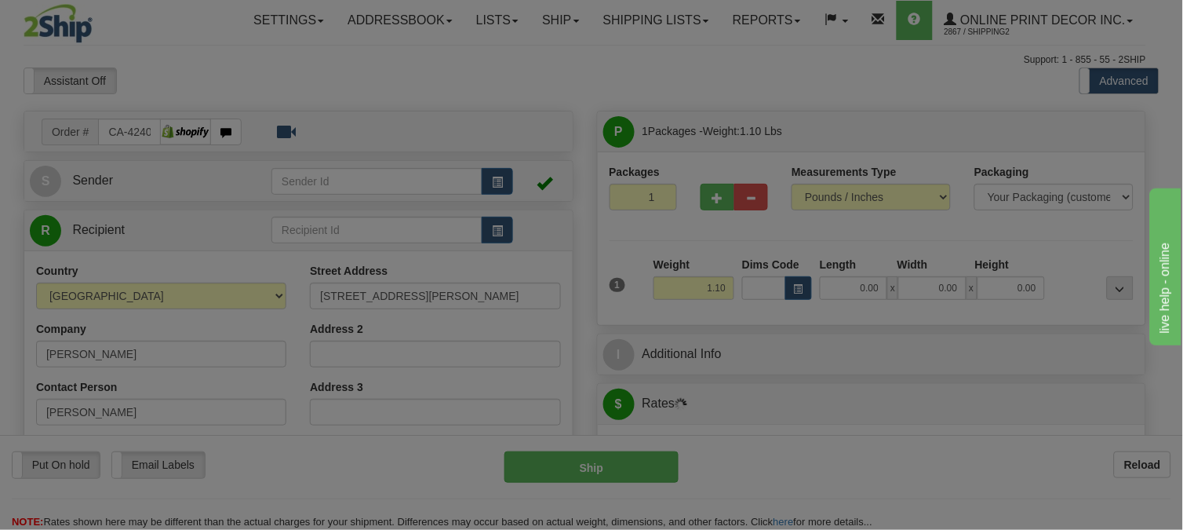
type input "[GEOGRAPHIC_DATA]"
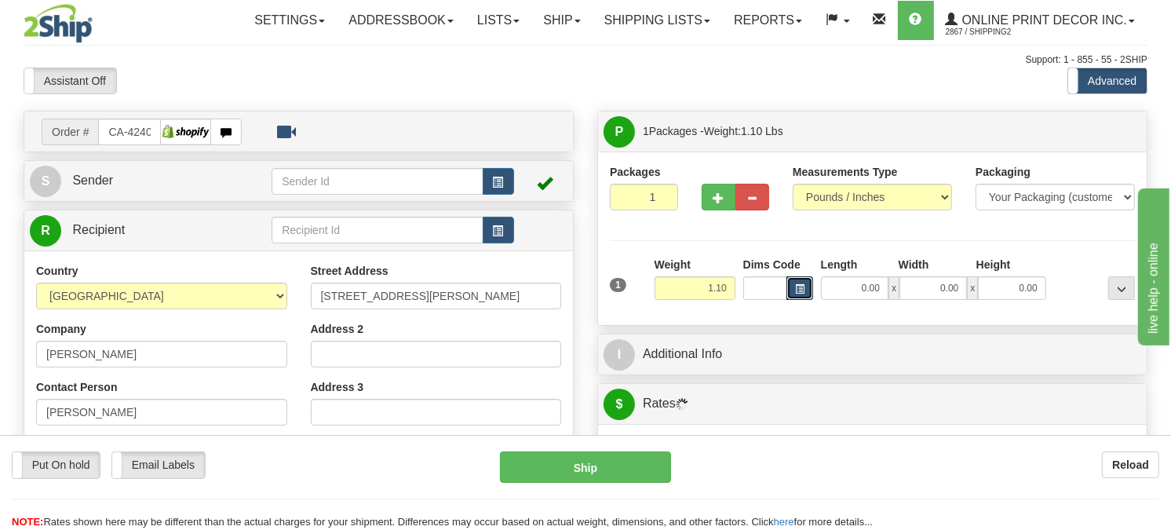
click at [798, 293] on span "button" at bounding box center [799, 289] width 9 height 9
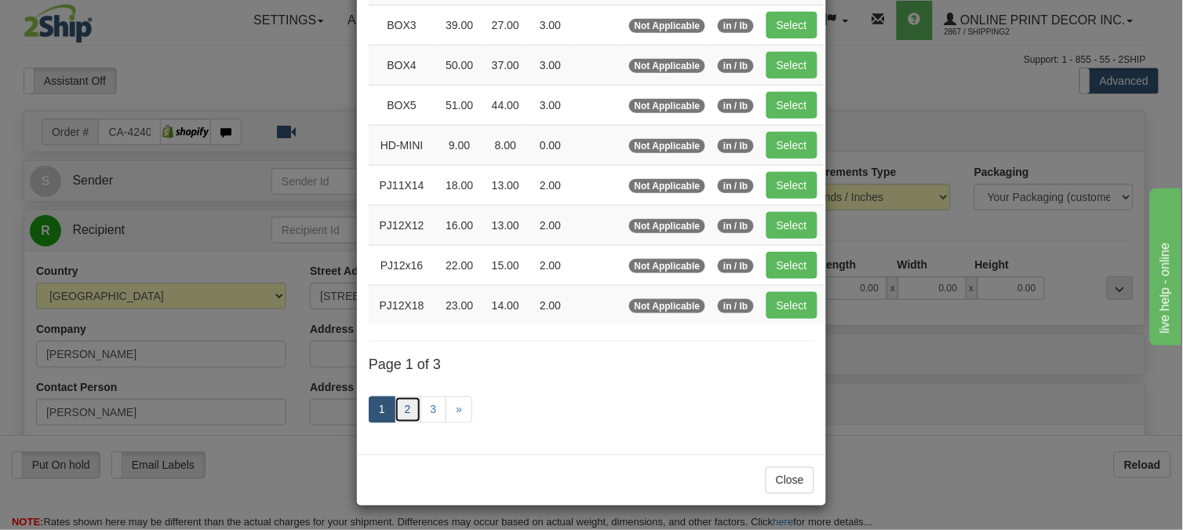
click at [405, 406] on link "2" at bounding box center [408, 409] width 27 height 27
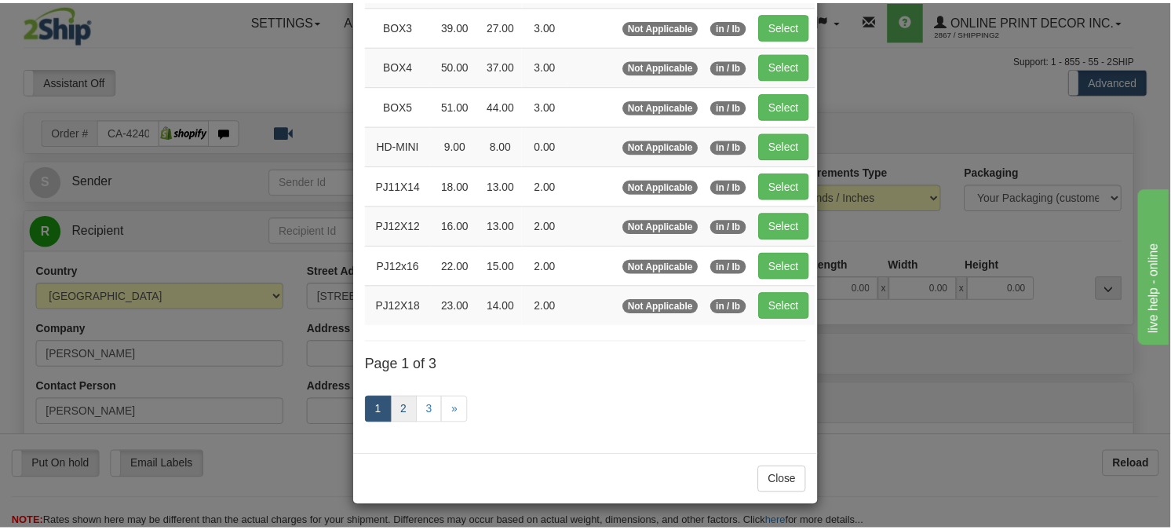
scroll to position [247, 0]
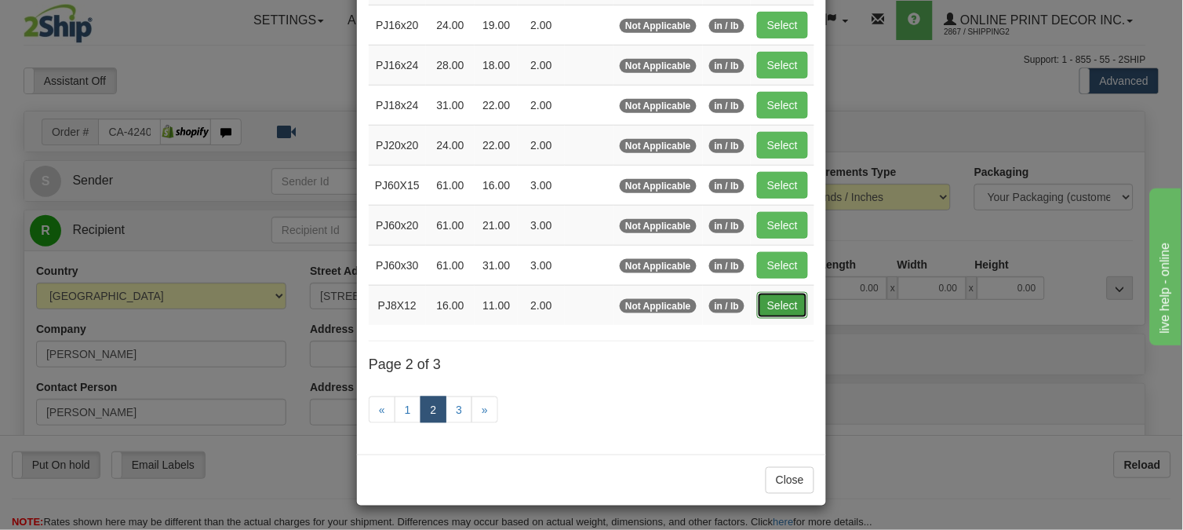
click at [800, 304] on button "Select" at bounding box center [782, 305] width 51 height 27
type input "PJ8X12"
type input "16.00"
type input "11.00"
type input "2.00"
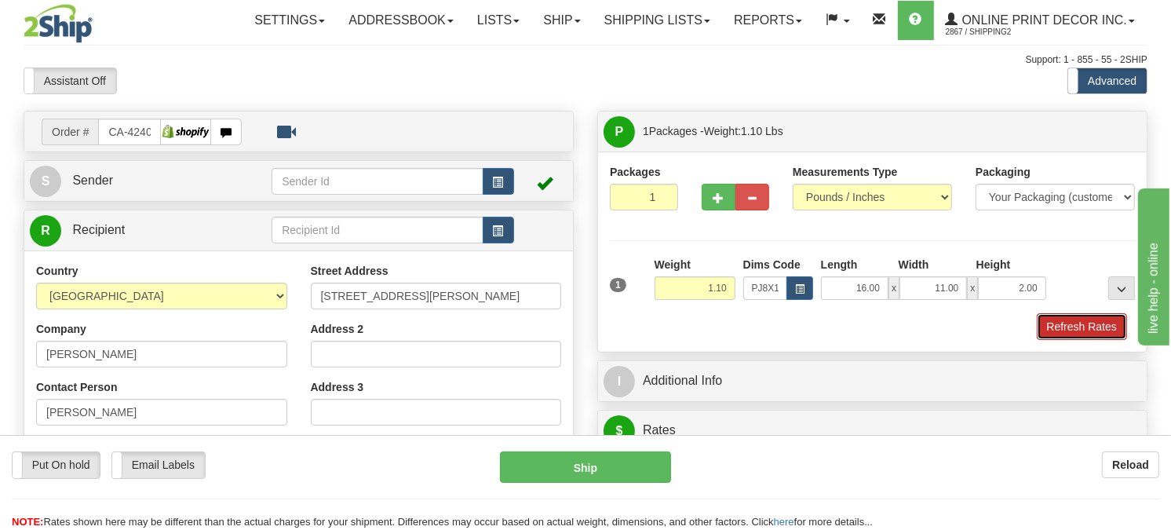
click at [1070, 340] on button "Refresh Rates" at bounding box center [1082, 326] width 90 height 27
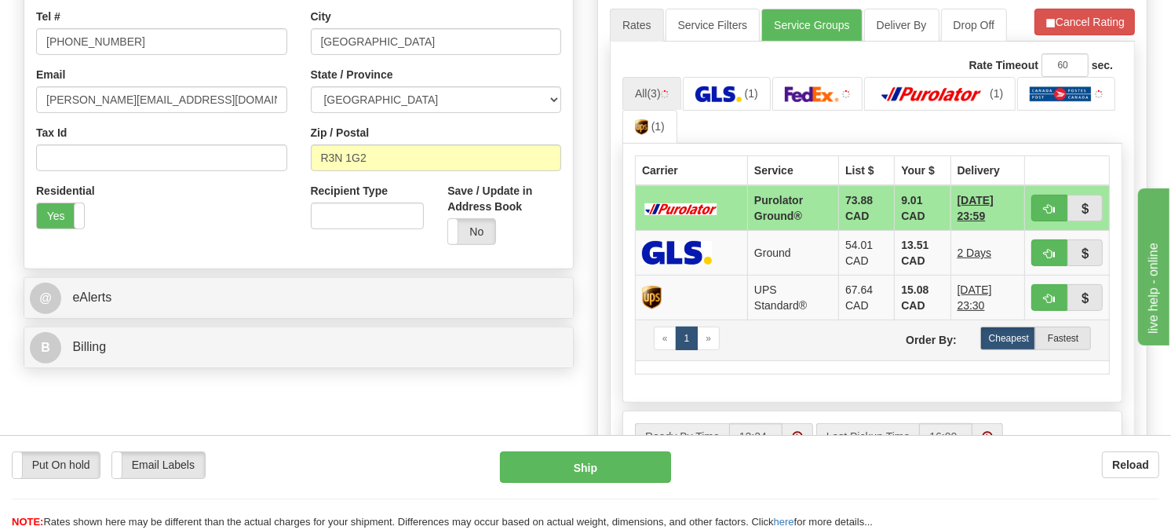
scroll to position [436, 0]
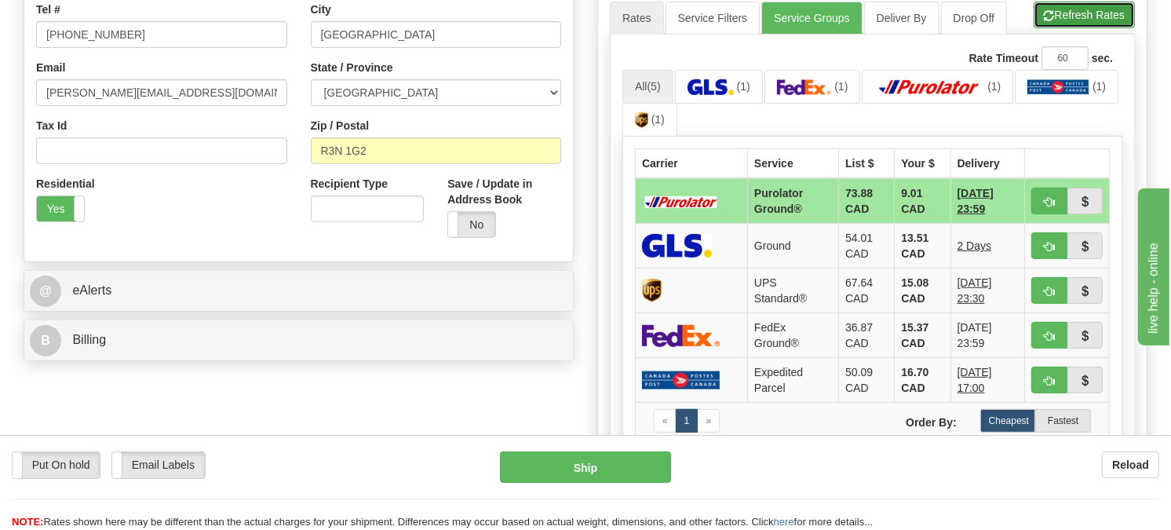
click at [1073, 28] on button "Refresh Rates" at bounding box center [1083, 15] width 101 height 27
click at [1053, 207] on span "button" at bounding box center [1049, 202] width 11 height 10
type input "260"
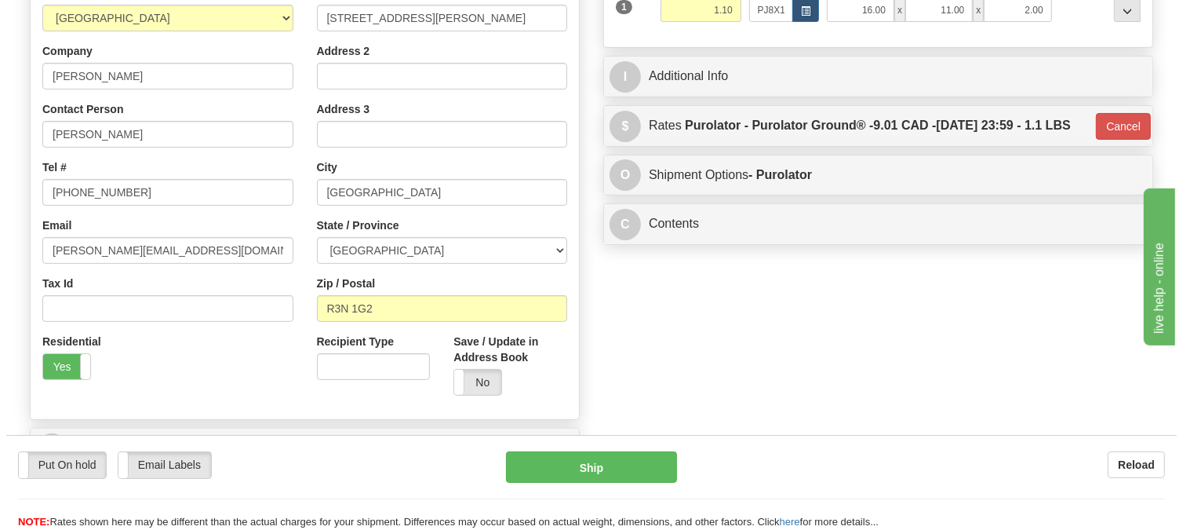
scroll to position [261, 0]
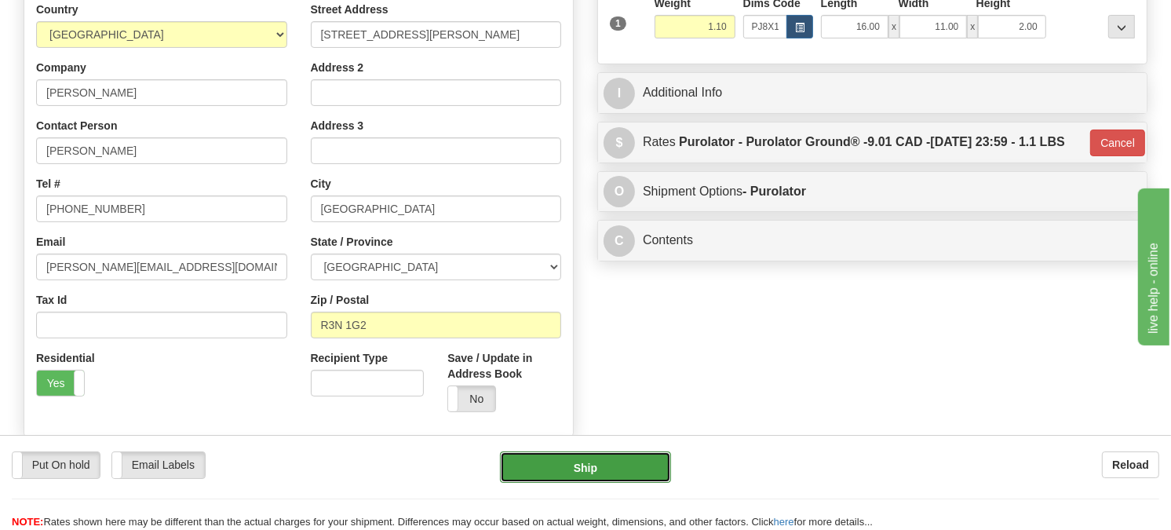
click at [631, 457] on button "Ship" at bounding box center [586, 466] width 172 height 31
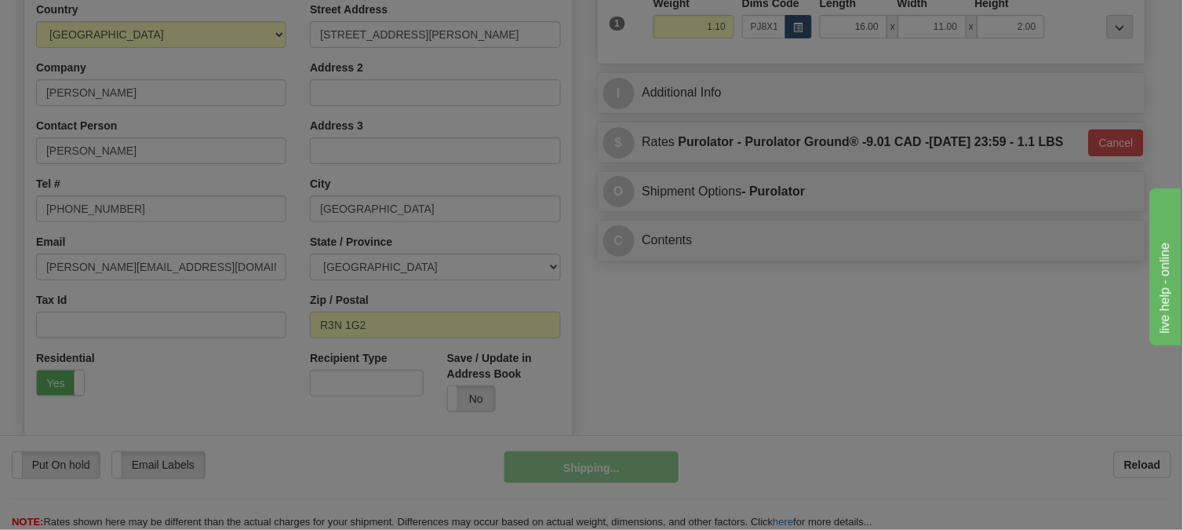
click at [631, 457] on div at bounding box center [591, 265] width 1183 height 530
